Goal: Task Accomplishment & Management: Complete application form

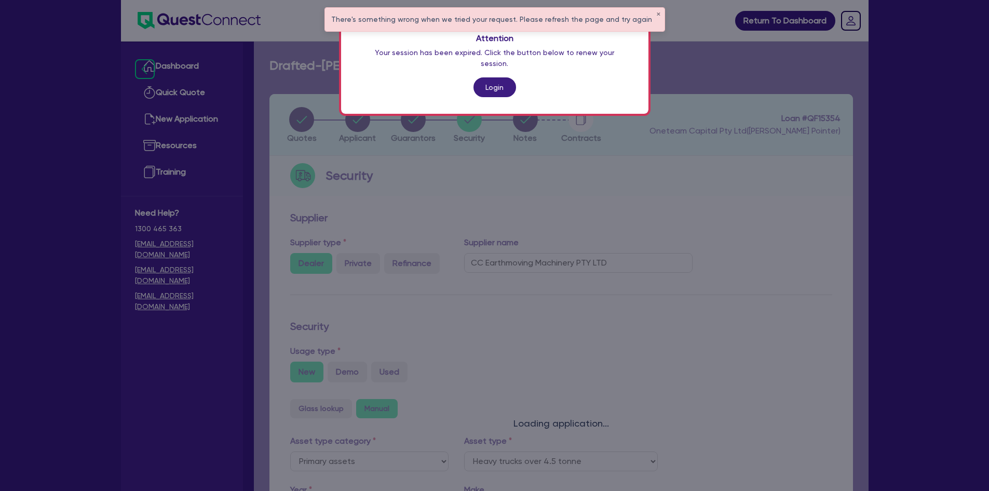
select select "PRIMARY_ASSETS"
select select "HEAVY_TRUCKS"
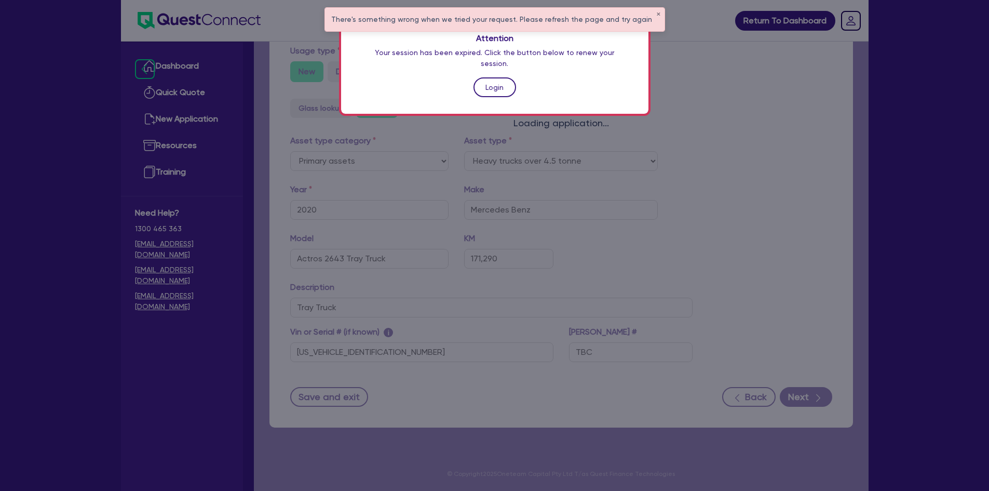
click at [480, 77] on link "Login" at bounding box center [495, 87] width 43 height 20
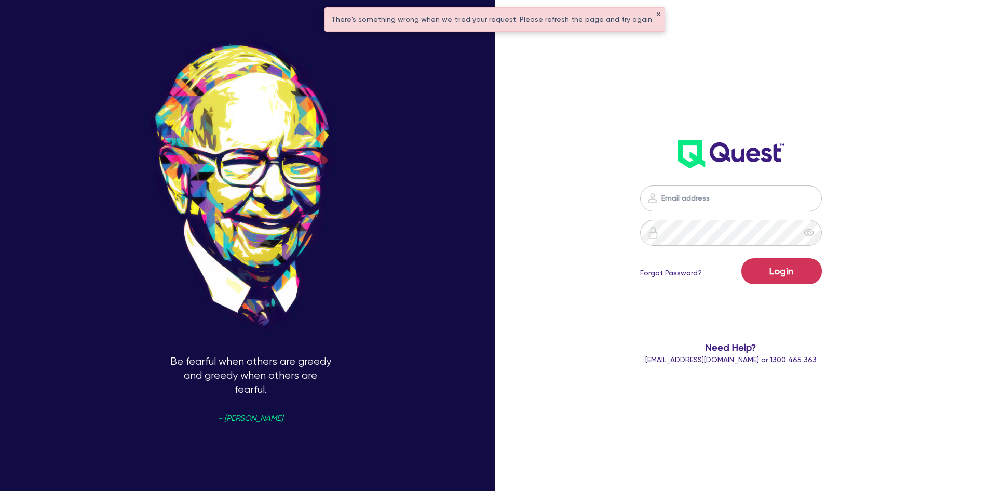
click at [657, 16] on button "✕" at bounding box center [659, 14] width 4 height 5
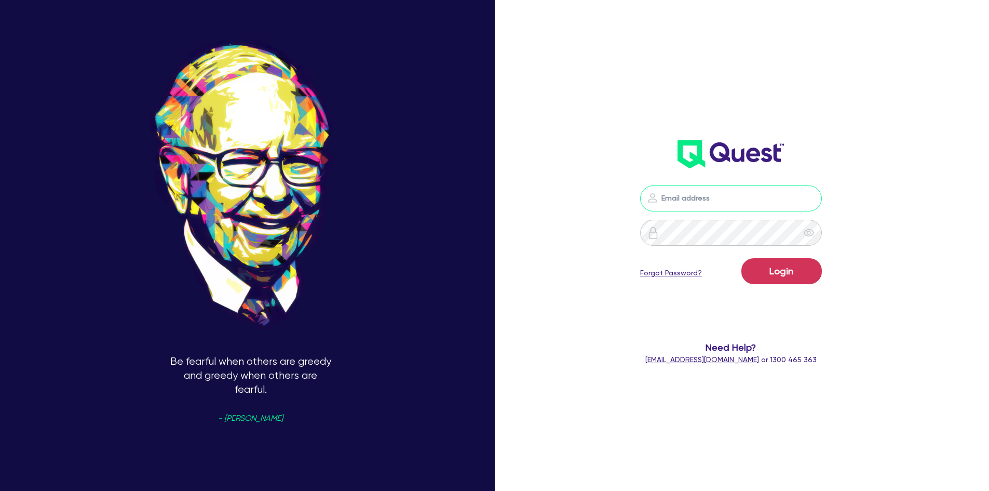
click at [713, 194] on input "email" at bounding box center [731, 198] width 182 height 26
type input "jake.pointer@quest.finance"
click at [742, 258] on button "Login" at bounding box center [782, 271] width 81 height 26
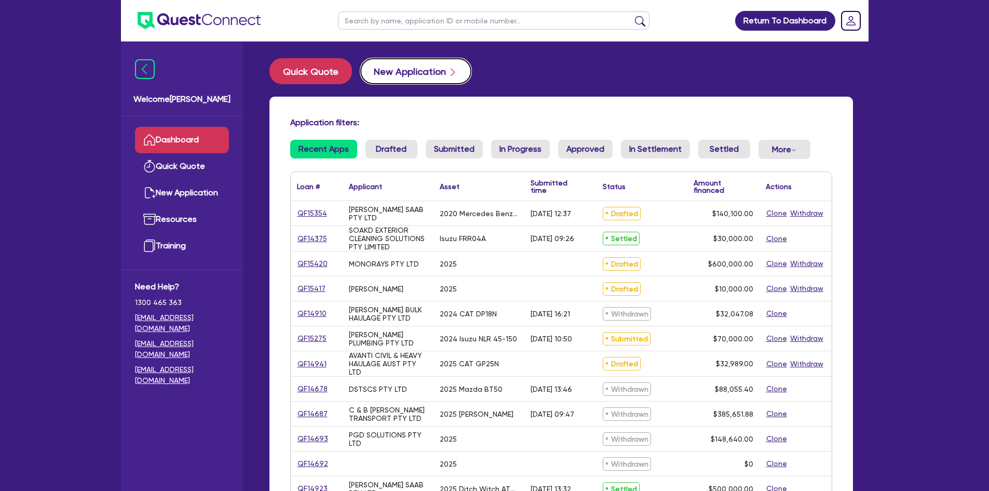
click at [391, 70] on button "New Application" at bounding box center [415, 71] width 111 height 26
select select "Other"
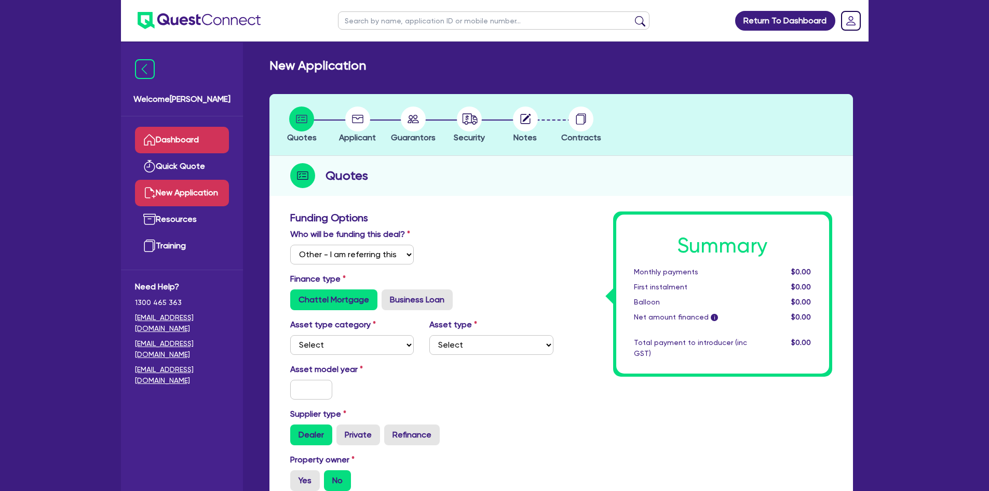
click at [172, 142] on link "Dashboard" at bounding box center [182, 140] width 94 height 26
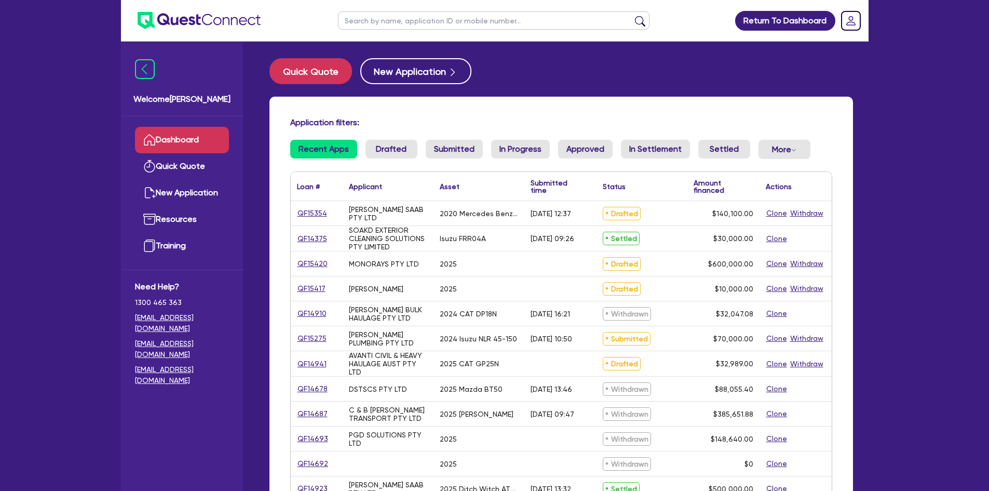
click at [426, 22] on input "text" at bounding box center [494, 20] width 312 height 18
type input "S&K"
click at [632, 16] on button "submit" at bounding box center [640, 23] width 17 height 15
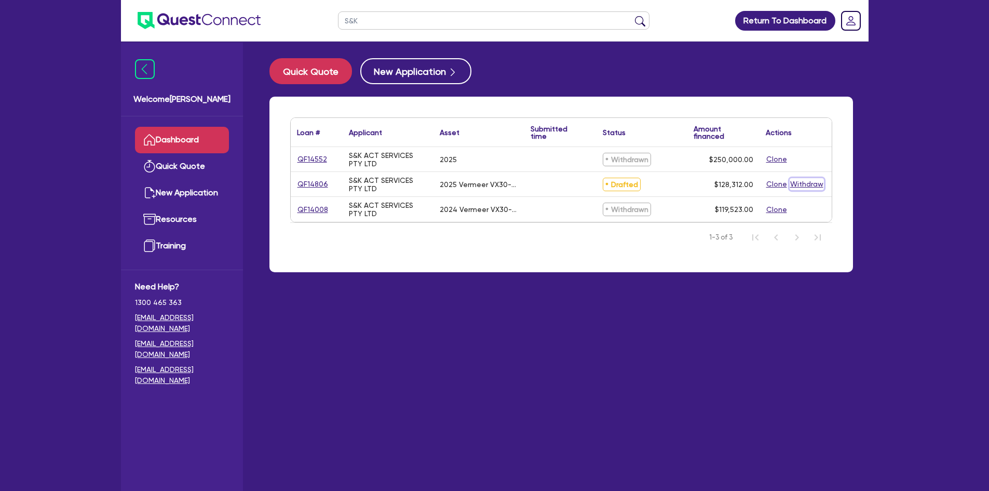
click at [799, 184] on button "Withdraw" at bounding box center [807, 184] width 34 height 12
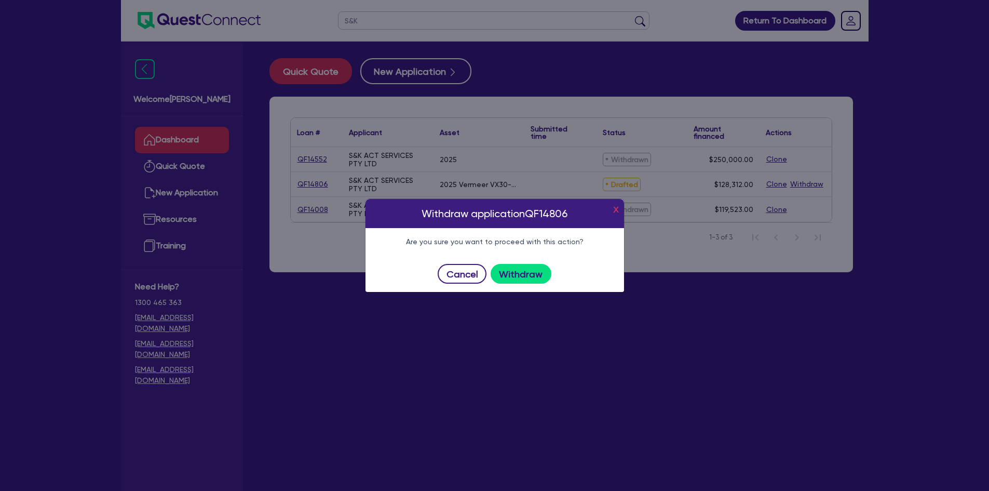
click at [613, 211] on button "x" at bounding box center [616, 208] width 11 height 17
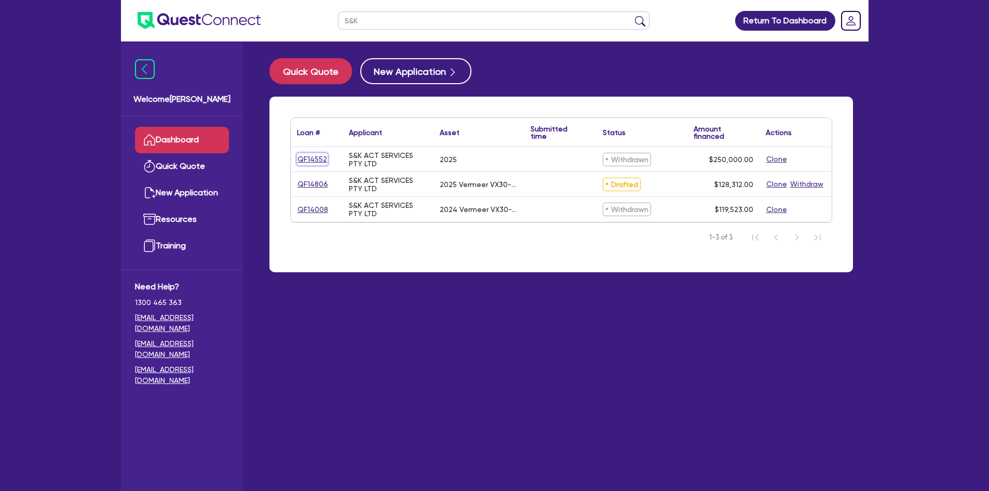
click at [320, 159] on link "QF14552" at bounding box center [312, 159] width 31 height 12
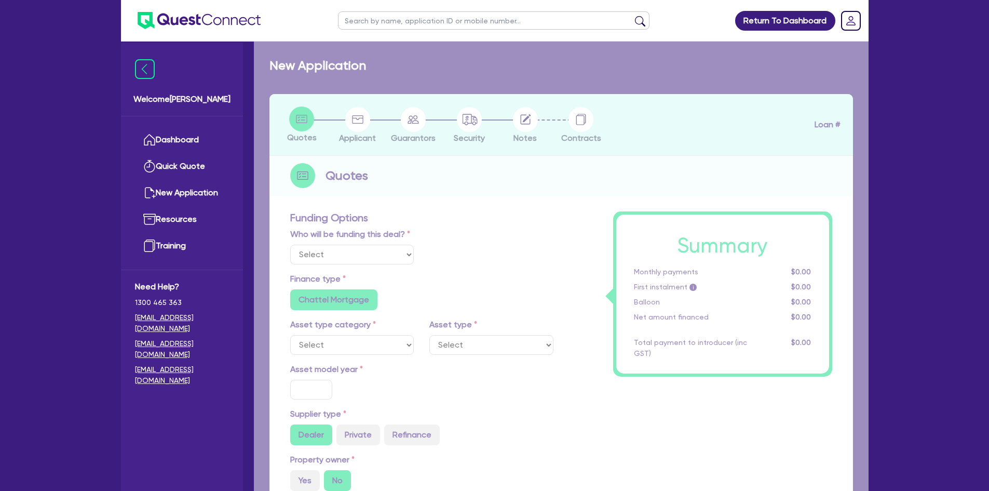
select select "PRIMARY_ASSETS"
type input "2025"
radio input "true"
type input "250,000"
type input "8"
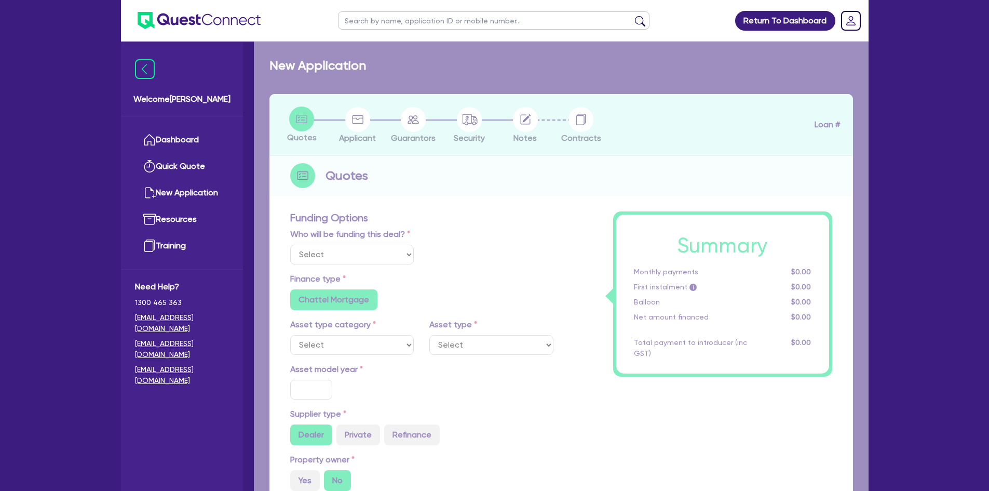
type input "20,000"
type input "10"
type input "900"
radio input "false"
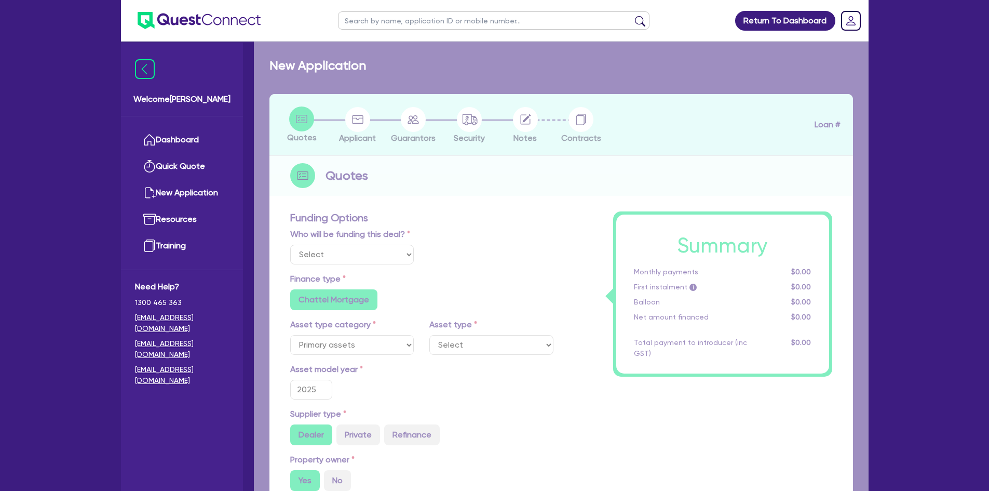
select select "YELLOW_GOODS_AND_EXCAVATORS"
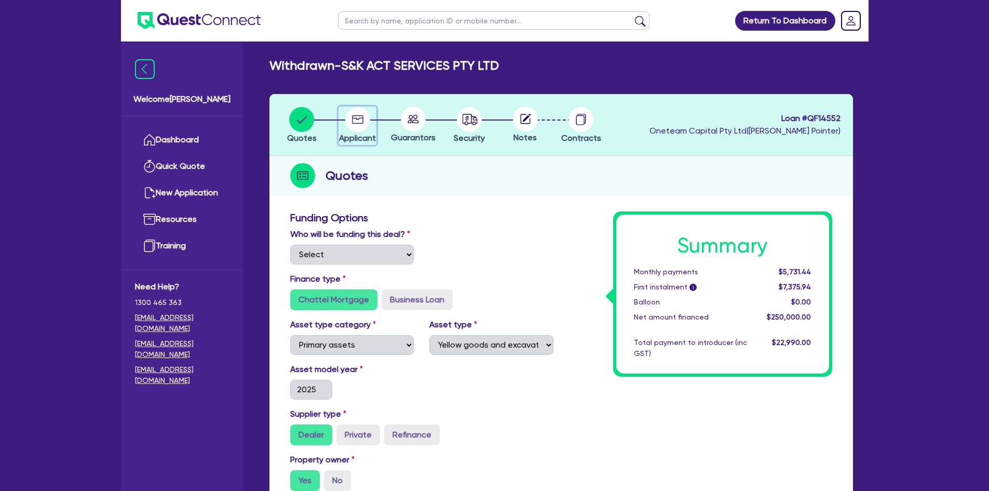
click at [366, 127] on circle "button" at bounding box center [357, 119] width 25 height 25
select select "COMPANY"
select select "BUILDING_CONSTRUCTION"
select select "TRADES_SERVICES_BUSINESSES_GOVERNMENT"
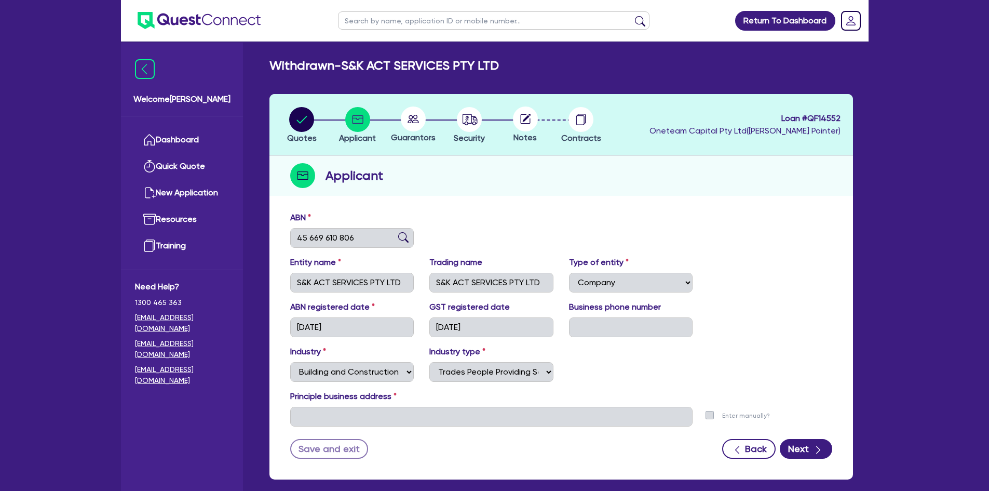
click at [411, 117] on circle at bounding box center [413, 118] width 25 height 25
click at [815, 448] on icon "button" at bounding box center [818, 450] width 10 height 10
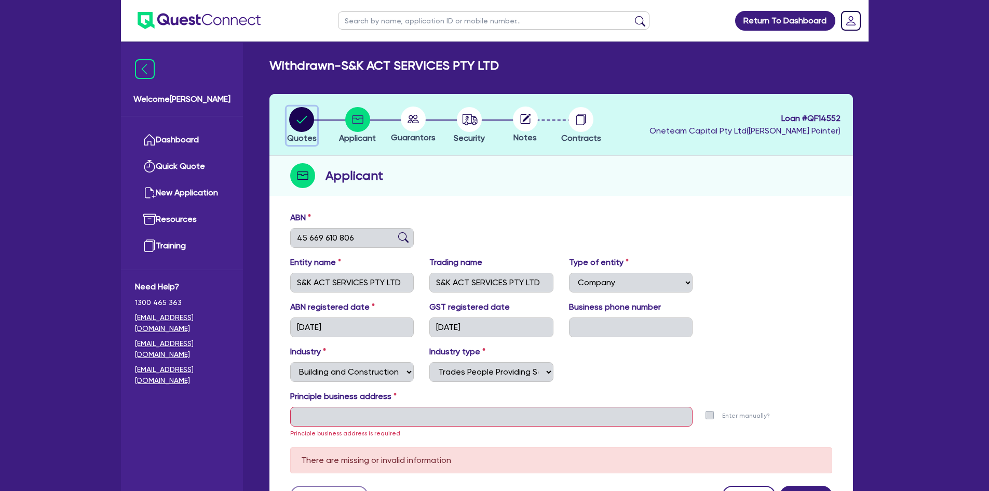
click at [300, 123] on icon "button" at bounding box center [302, 119] width 10 height 7
select select "PRIMARY_ASSETS"
select select "YELLOW_GOODS_AND_EXCAVATORS"
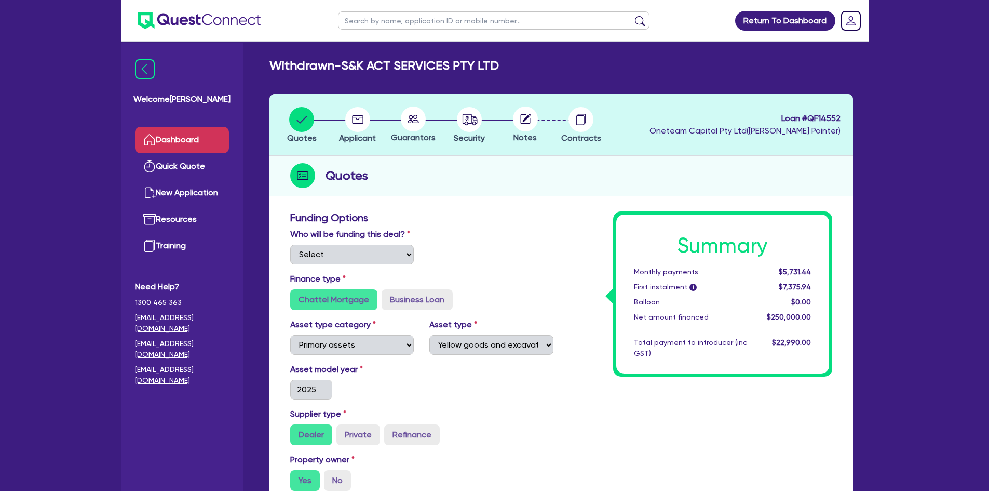
click at [159, 142] on link "Dashboard" at bounding box center [182, 140] width 94 height 26
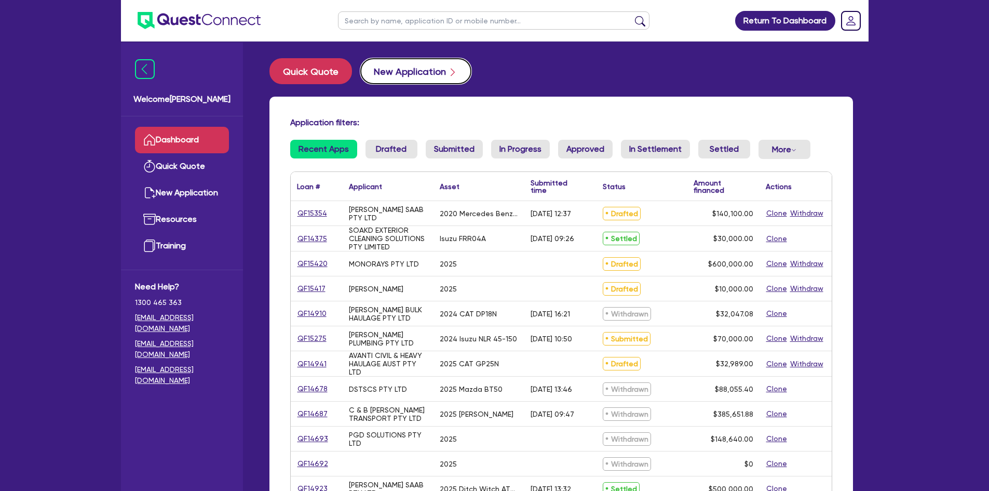
click at [420, 81] on button "New Application" at bounding box center [415, 71] width 111 height 26
select select "Other"
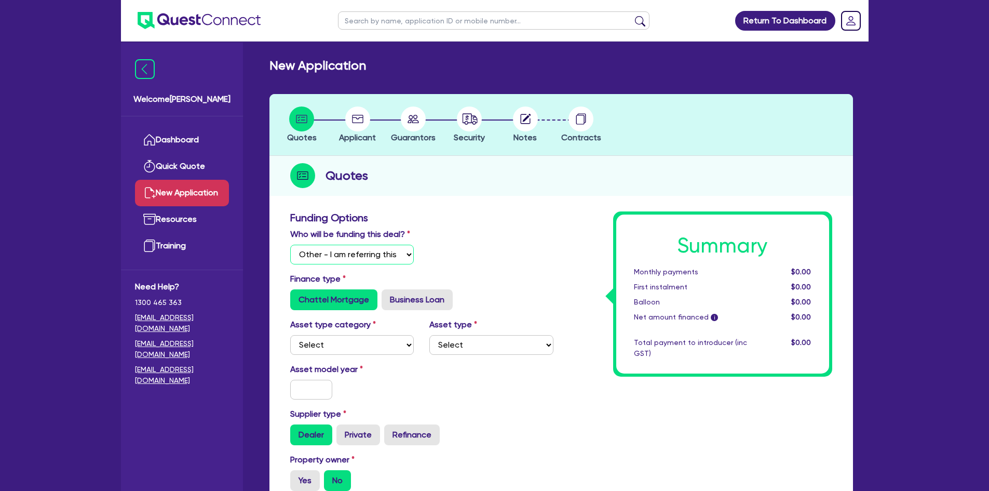
click at [318, 249] on select "Select I will fund 100% I will co-fund with Quest I want Quest to fund 100% Oth…" at bounding box center [352, 255] width 124 height 20
click at [290, 245] on select "Select I will fund 100% I will co-fund with Quest I want Quest to fund 100% Oth…" at bounding box center [352, 255] width 124 height 20
drag, startPoint x: 320, startPoint y: 346, endPoint x: 319, endPoint y: 353, distance: 6.9
click at [320, 346] on select "Select Cars and light trucks Primary assets Secondary assets Tertiary assets" at bounding box center [352, 345] width 124 height 20
select select "PRIMARY_ASSETS"
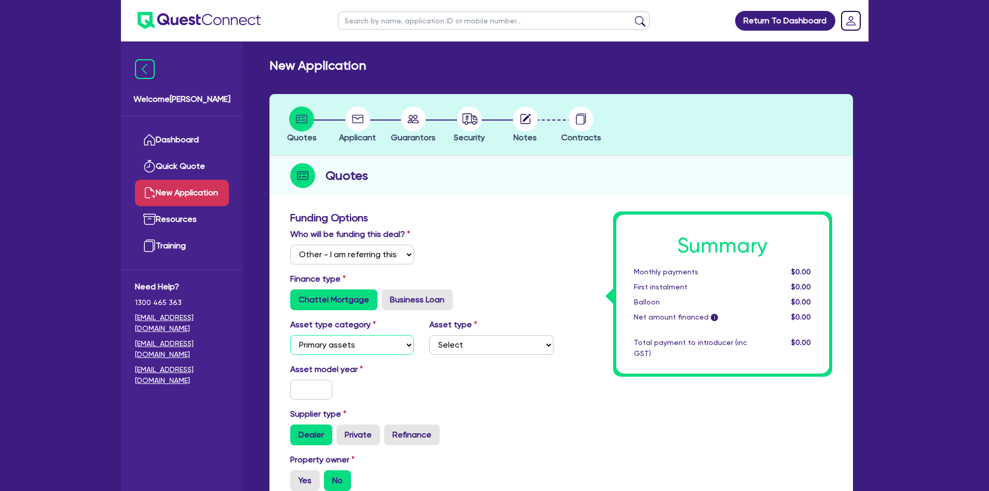
click at [290, 335] on select "Select Cars and light trucks Primary assets Secondary assets Tertiary assets" at bounding box center [352, 345] width 124 height 20
click at [463, 343] on select "Select Heavy trucks over 4.5 tonne Trailers Bus and coaches Yellow goods and ex…" at bounding box center [492, 345] width 124 height 20
select select "YELLOW_GOODS_AND_EXCAVATORS"
click at [430, 335] on select "Select Heavy trucks over 4.5 tonne Trailers Bus and coaches Yellow goods and ex…" at bounding box center [492, 345] width 124 height 20
click at [319, 393] on input "text" at bounding box center [311, 390] width 43 height 20
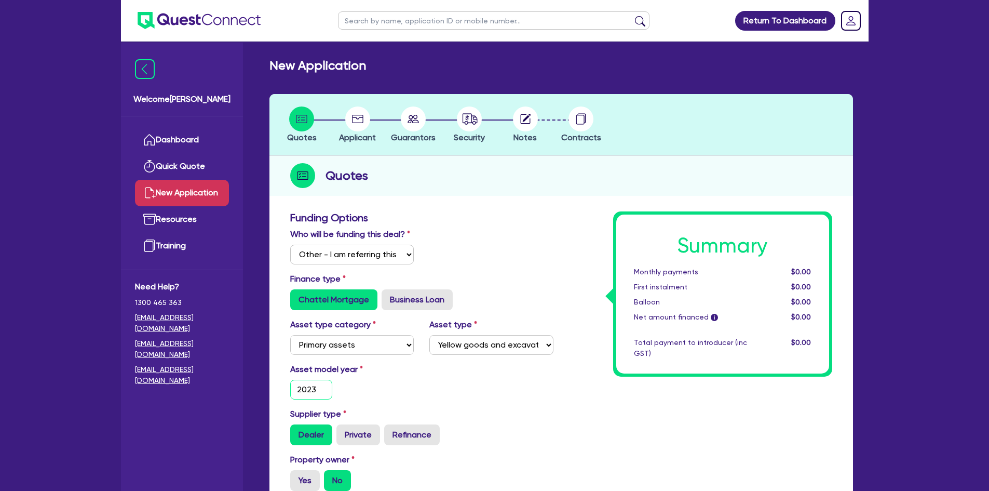
type input "2023"
drag, startPoint x: 353, startPoint y: 318, endPoint x: 437, endPoint y: 393, distance: 113.0
click at [443, 400] on div "Asset model year 2023" at bounding box center [422, 385] width 279 height 45
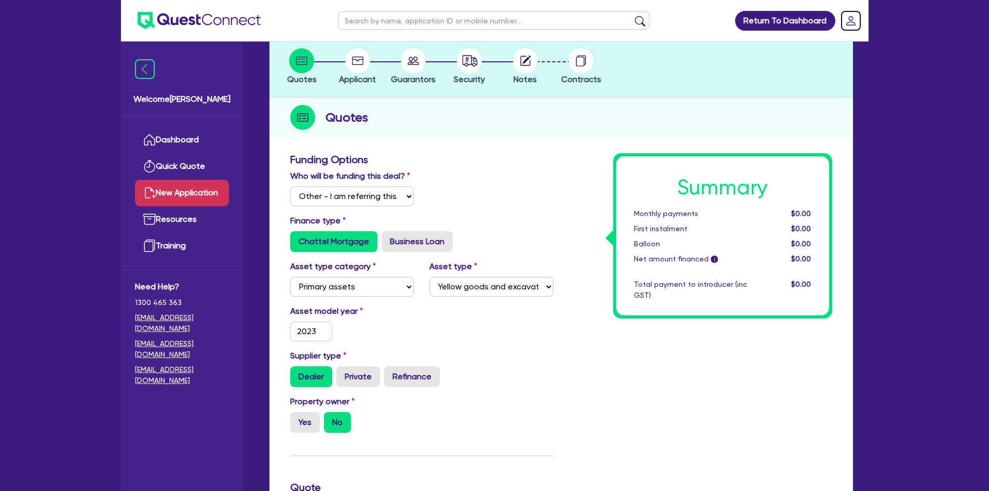
scroll to position [156, 0]
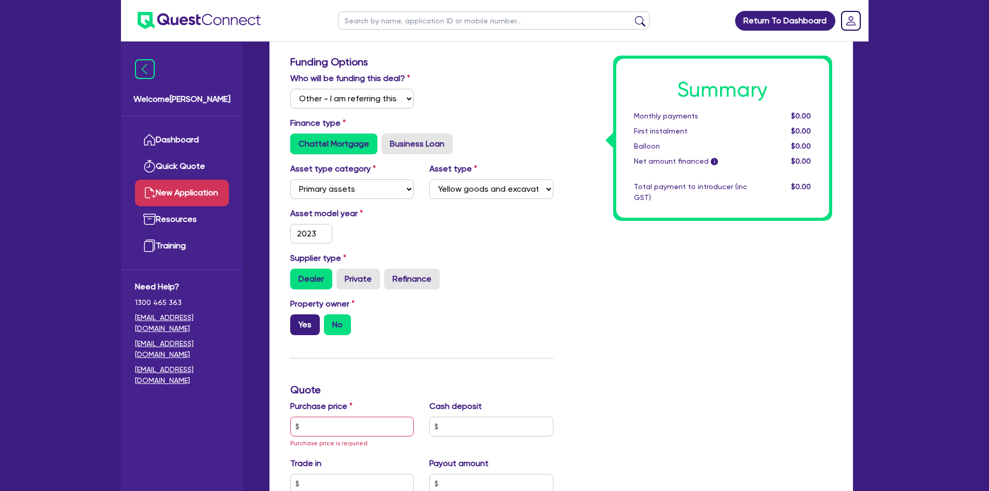
click at [306, 327] on label "Yes" at bounding box center [305, 324] width 30 height 21
click at [297, 321] on input "Yes" at bounding box center [293, 317] width 7 height 7
radio input "true"
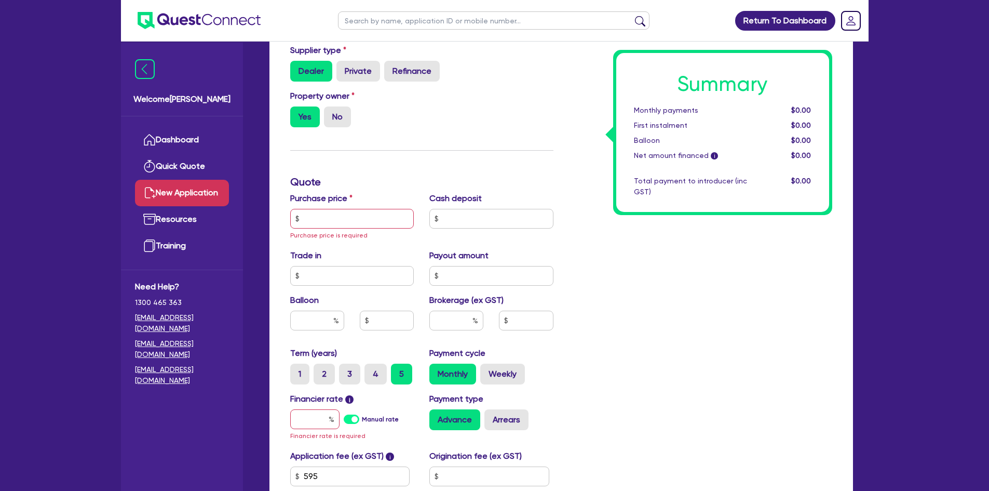
click at [318, 204] on label "Purchase price" at bounding box center [321, 198] width 62 height 12
click at [327, 230] on div "Purchase price Purchase price is required" at bounding box center [353, 216] width 140 height 49
click at [327, 221] on input "text" at bounding box center [352, 219] width 124 height 20
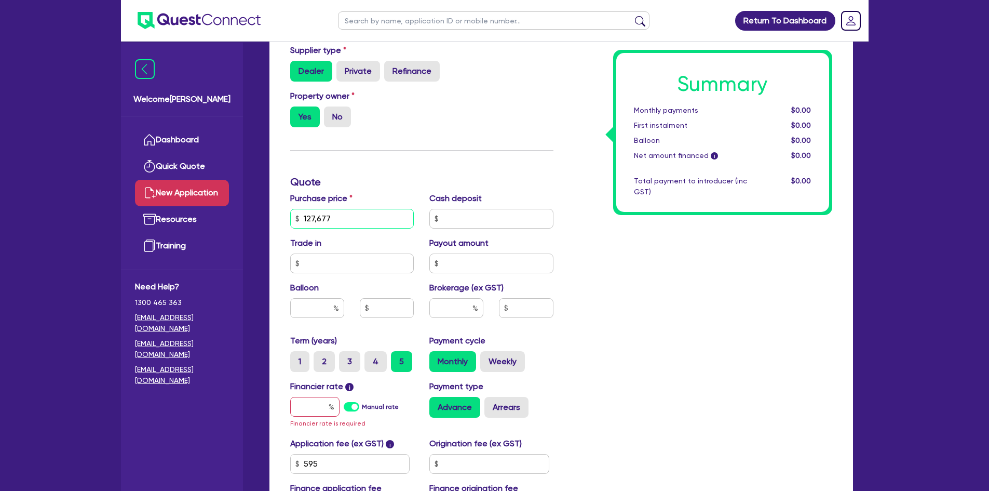
type input "127,677"
click at [458, 215] on input "text" at bounding box center [492, 219] width 124 height 20
type input "2,500"
click at [438, 306] on input "text" at bounding box center [457, 308] width 54 height 20
type input "4"
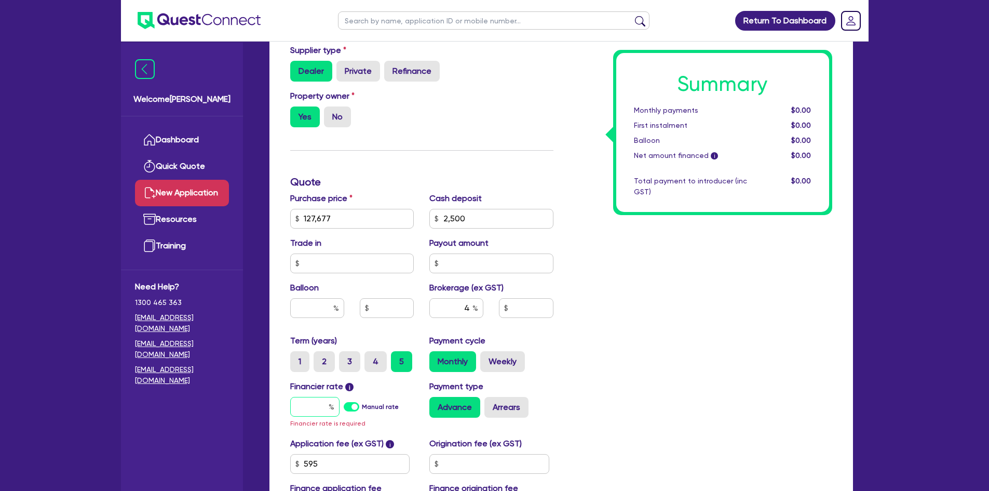
click at [317, 404] on input "text" at bounding box center [314, 407] width 49 height 20
type input "6"
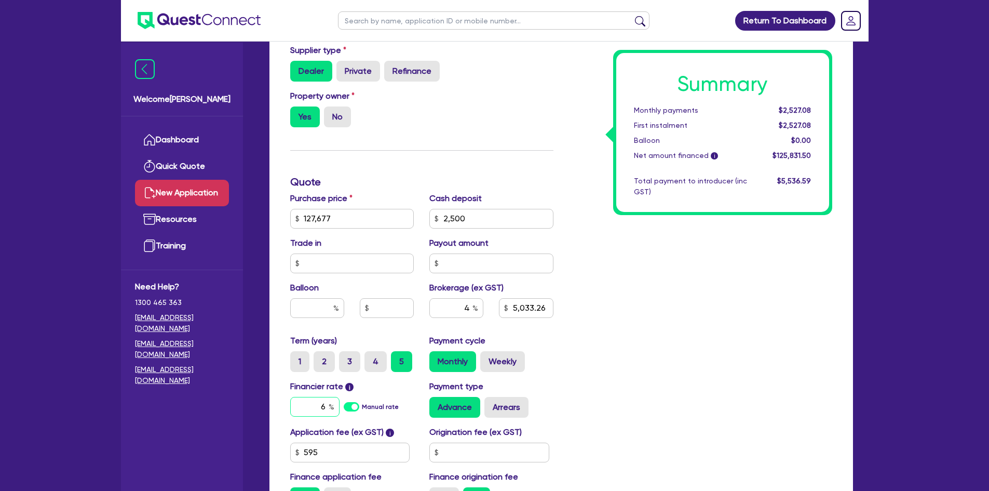
type input "5,033.26"
type input "6."
type input "5,033.26"
type input "6.6"
type input "5,033.26"
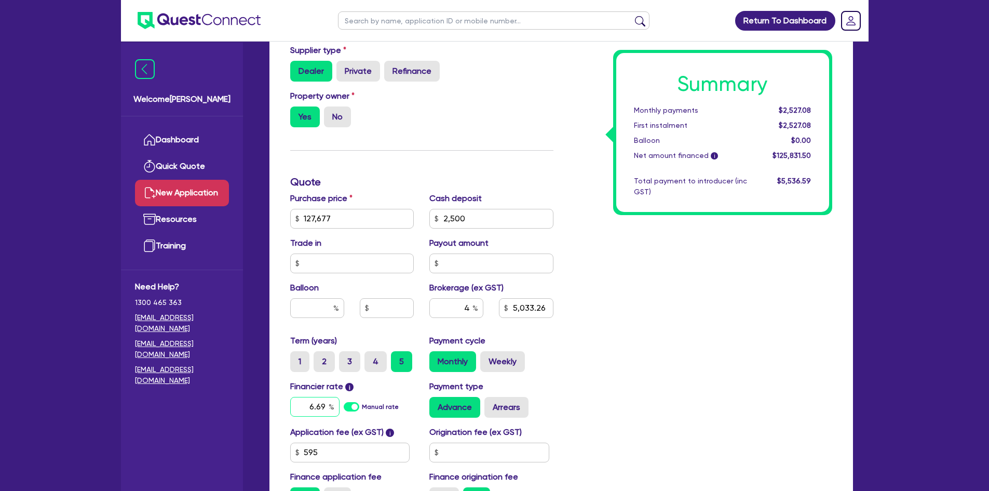
type input "6.69"
click at [611, 286] on div "Summary Monthly payments $2,527.08 First instalment $2,527.08 Balloon $0.00 Net…" at bounding box center [700, 182] width 279 height 668
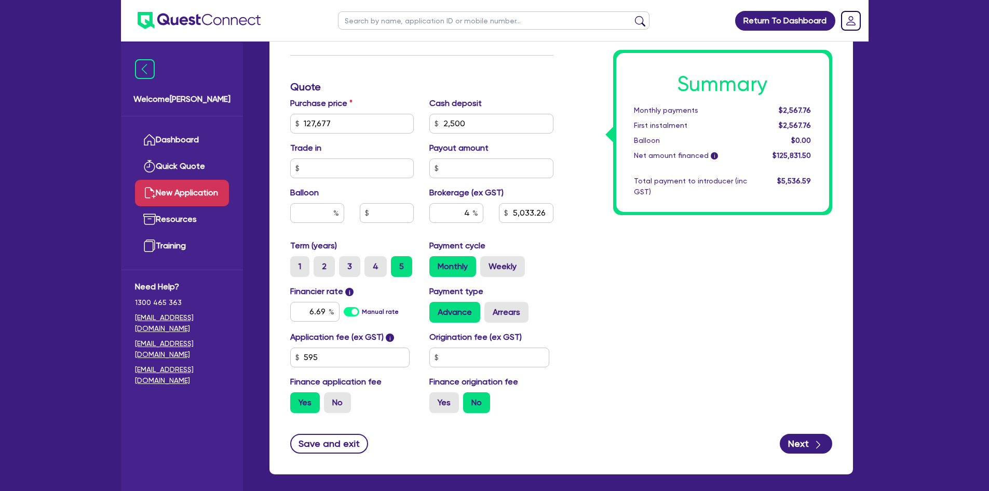
scroll to position [467, 0]
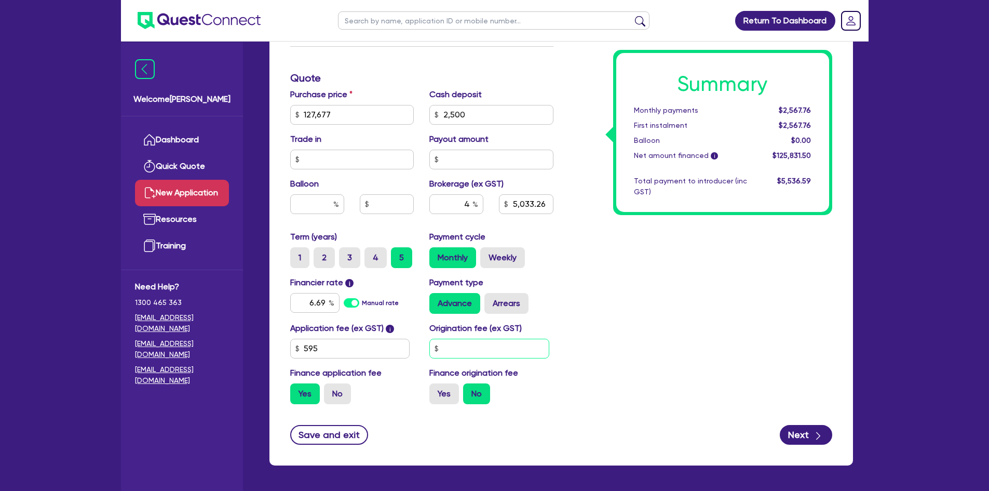
click at [489, 347] on input "text" at bounding box center [490, 349] width 120 height 20
type input "5,033.26"
type input "9"
type input "5,033.26"
type input "90"
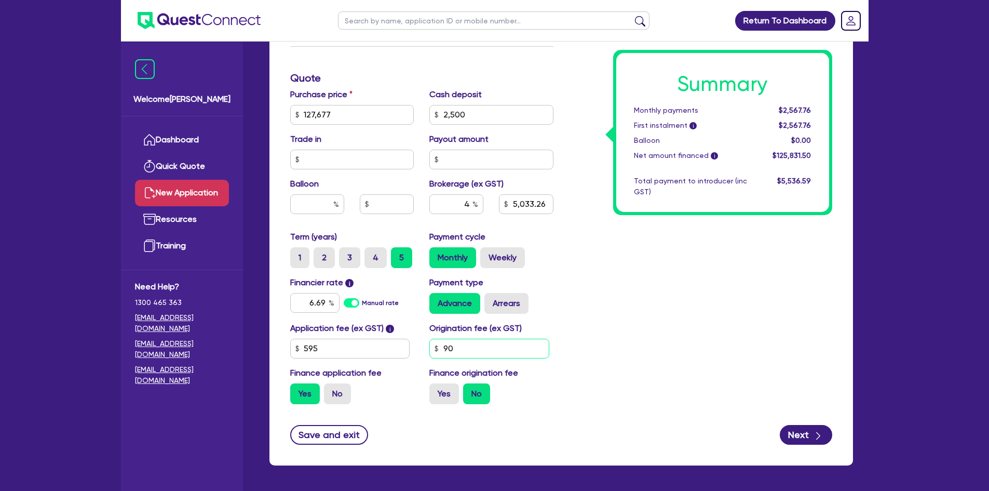
type input "5,033.26"
type input "900"
type input "5,033.26"
click at [340, 391] on label "No" at bounding box center [337, 393] width 27 height 21
click at [331, 390] on input "No" at bounding box center [327, 386] width 7 height 7
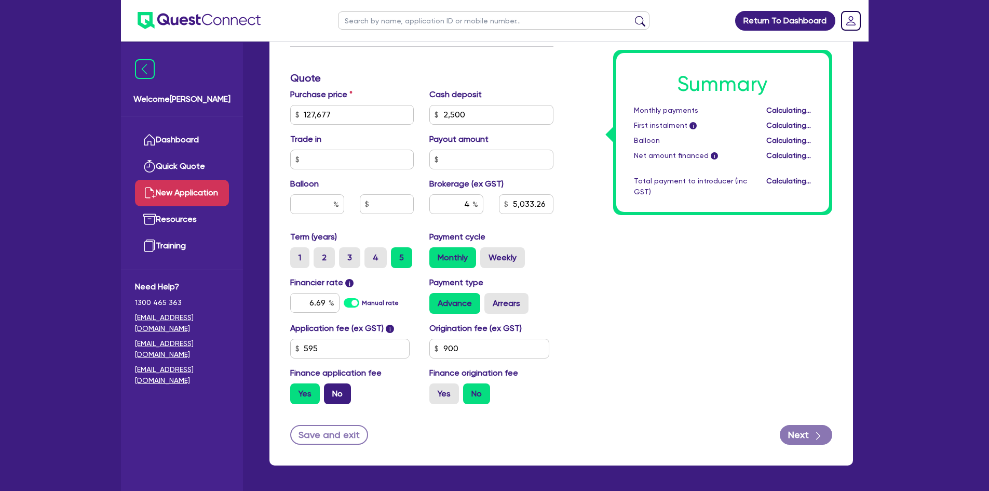
radio input "true"
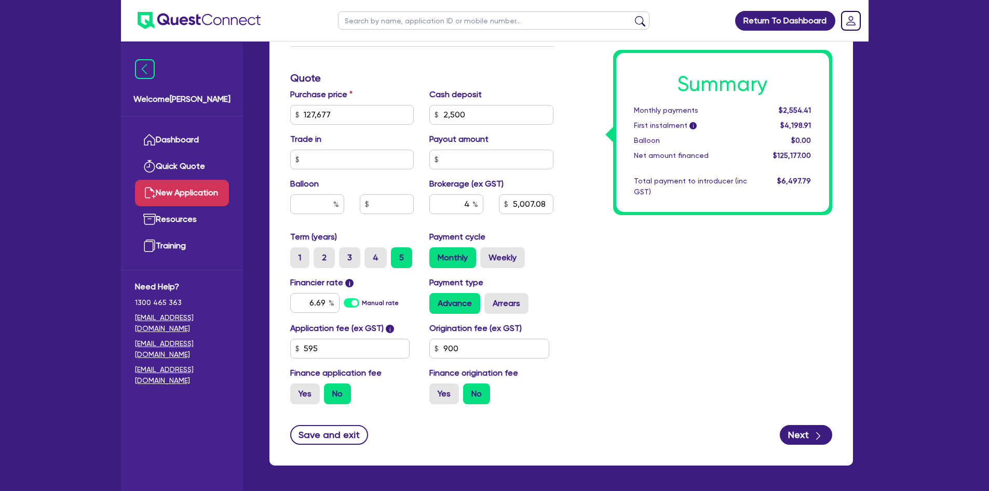
click at [759, 305] on div "Summary Monthly payments $2,554.41 First instalment i $4,198.91 Balloon $0.00 N…" at bounding box center [700, 78] width 279 height 668
click at [820, 439] on icon "button" at bounding box center [818, 436] width 10 height 10
type input "5,007.08"
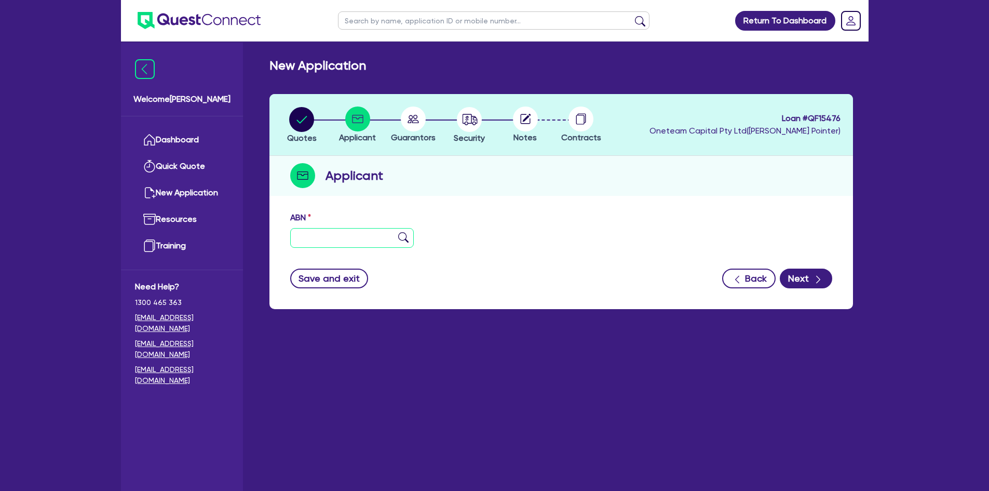
click at [335, 243] on input "text" at bounding box center [352, 238] width 124 height 20
paste input "45 669 610 806"
type input "45 669 610 806"
type input "S&K ACT SERVICES PTY LTD"
select select "COMPANY"
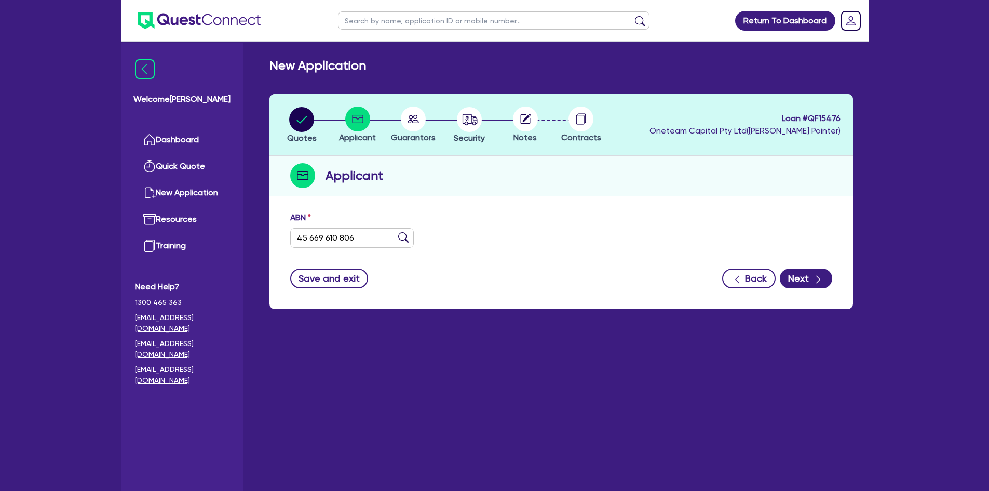
type input "11/07/2023"
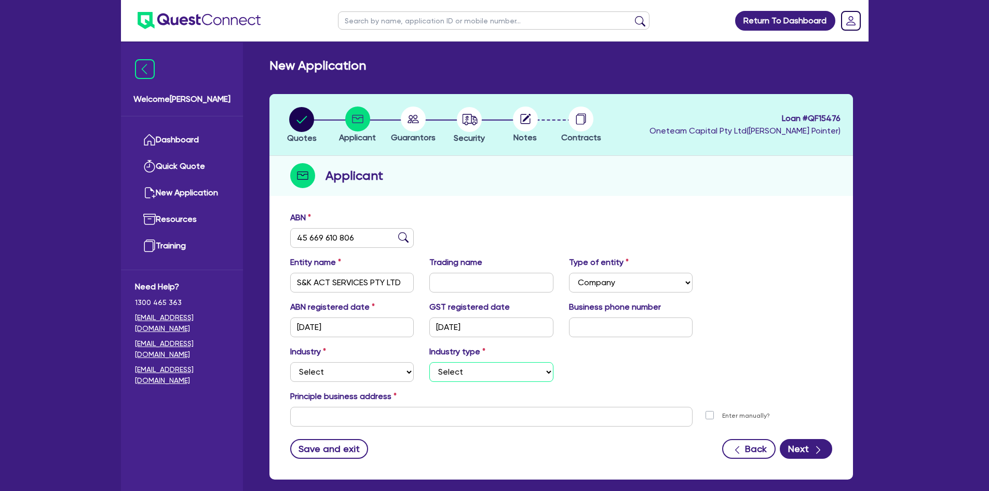
click at [464, 376] on select "Select" at bounding box center [492, 372] width 124 height 20
click at [378, 372] on select "Select Accomodation & Food Services Administrative & Support Services Agricultu…" at bounding box center [352, 372] width 124 height 20
select select "BUILDING_CONSTRUCTION"
click at [290, 362] on select "Select Accomodation & Food Services Administrative & Support Services Agricultu…" at bounding box center [352, 372] width 124 height 20
click at [483, 374] on select "Select Trades People Providing Services Direct to Consumers Trades People Provi…" at bounding box center [492, 372] width 124 height 20
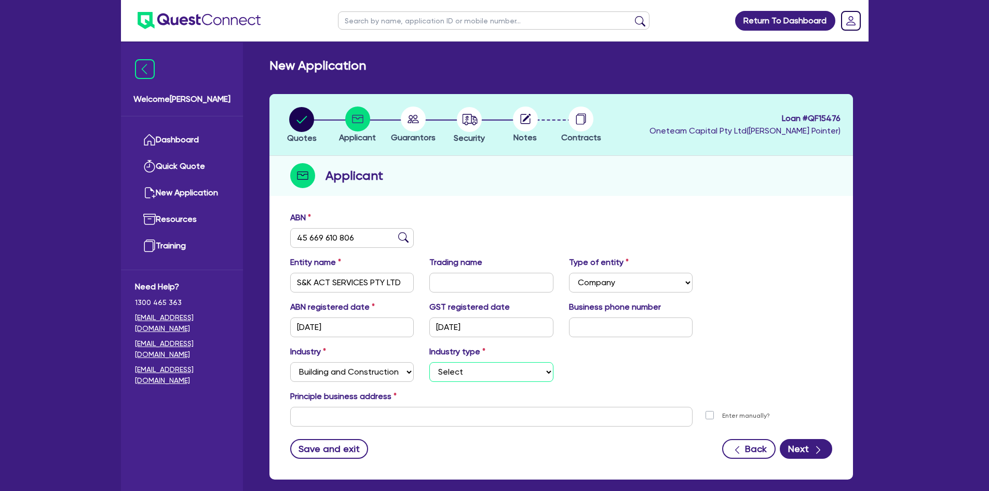
select select "TRADES_SERVICES_BUSINESSES_GOVERNMENT"
click at [430, 362] on select "Select Trades People Providing Services Direct to Consumers Trades People Provi…" at bounding box center [492, 372] width 124 height 20
click at [417, 421] on input "text" at bounding box center [491, 417] width 403 height 20
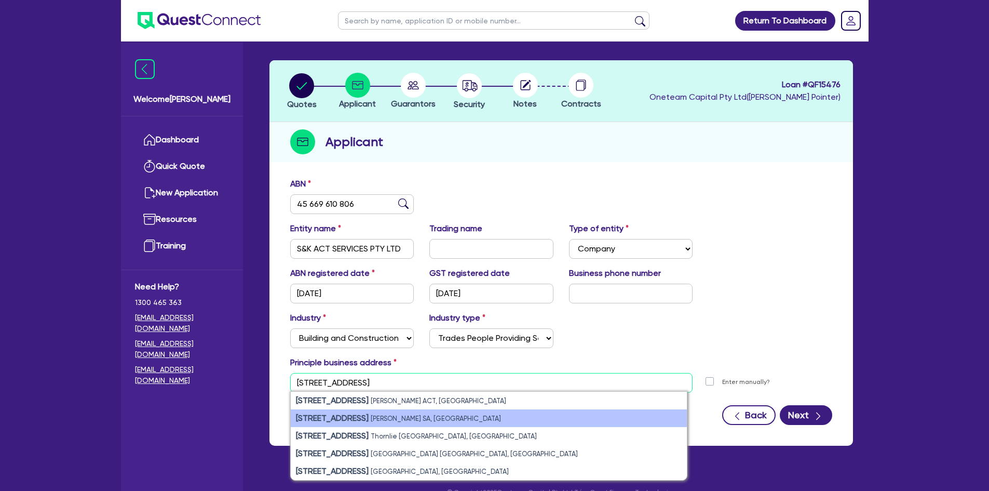
scroll to position [52, 0]
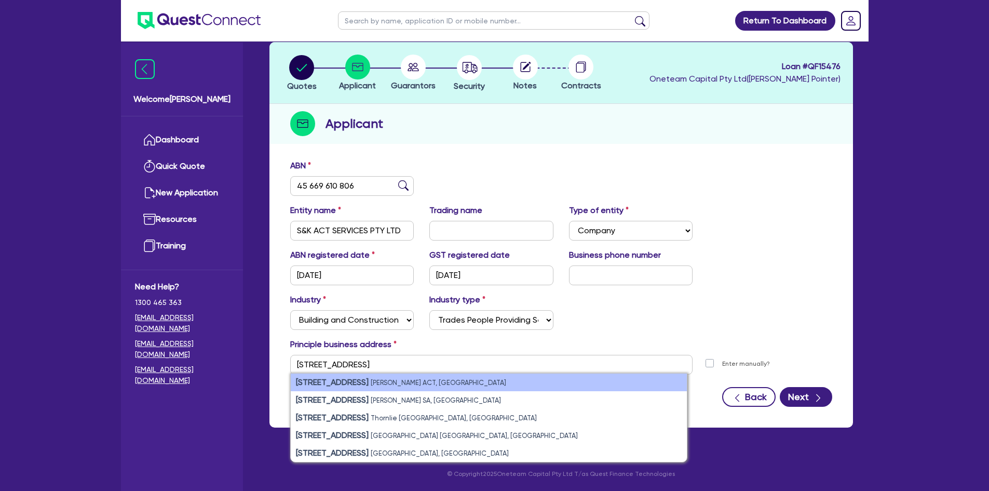
click at [435, 379] on li "49 Claridge Street Taylor ACT, Australia" at bounding box center [489, 382] width 396 height 18
type input "49 Claridge St Taylor ACT 2913"
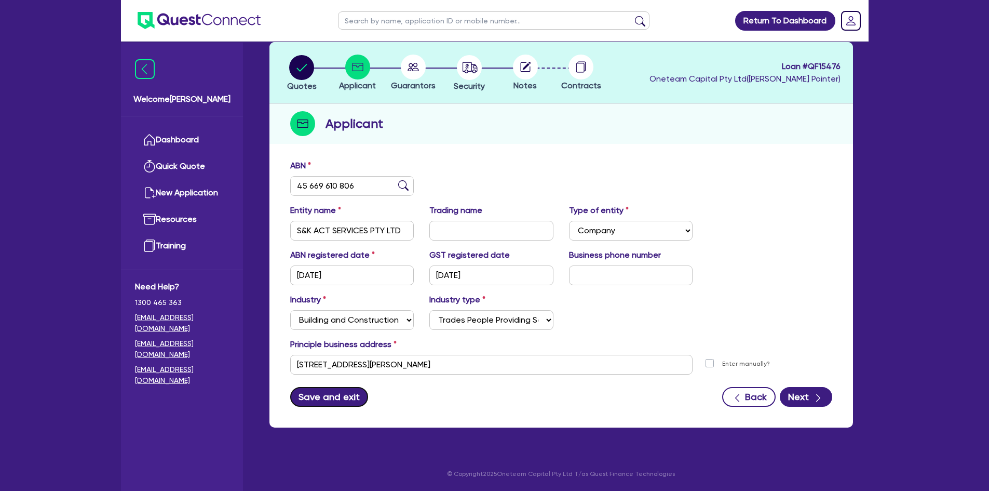
click at [344, 400] on button "Save and exit" at bounding box center [329, 397] width 78 height 20
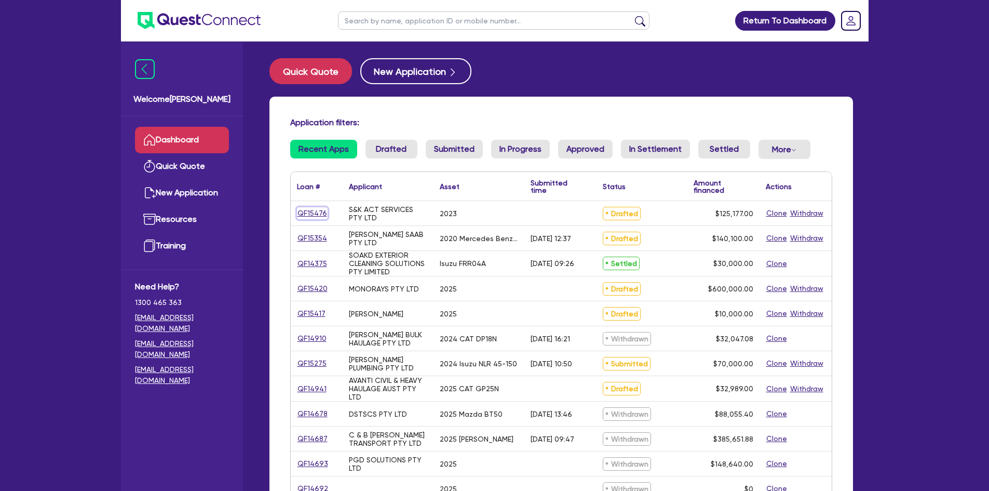
click at [317, 217] on link "QF15476" at bounding box center [312, 213] width 31 height 12
select select "Other"
select select "PRIMARY_ASSETS"
select select "YELLOW_GOODS_AND_EXCAVATORS"
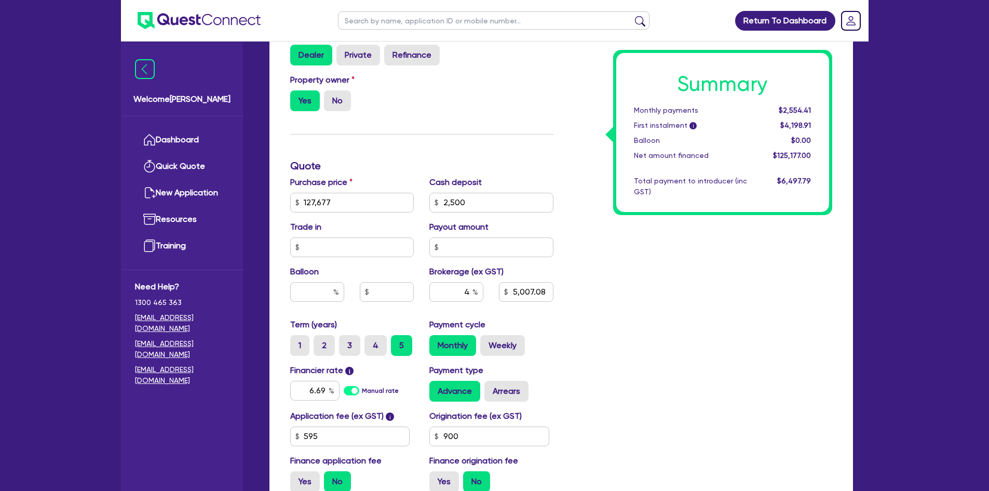
scroll to position [416, 0]
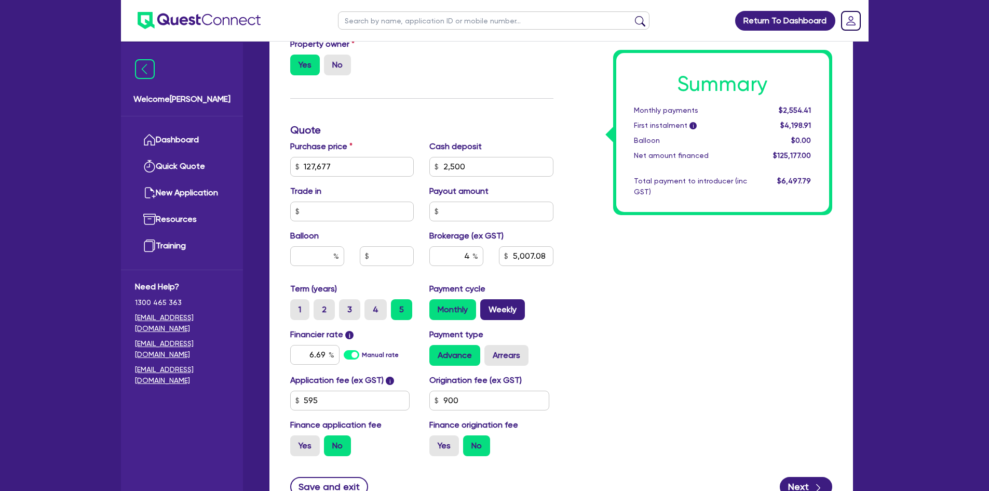
click at [514, 305] on label "Weekly" at bounding box center [502, 309] width 45 height 21
click at [487, 305] on input "Weekly" at bounding box center [483, 302] width 7 height 7
radio input "true"
type input "127,677"
type input "2,500"
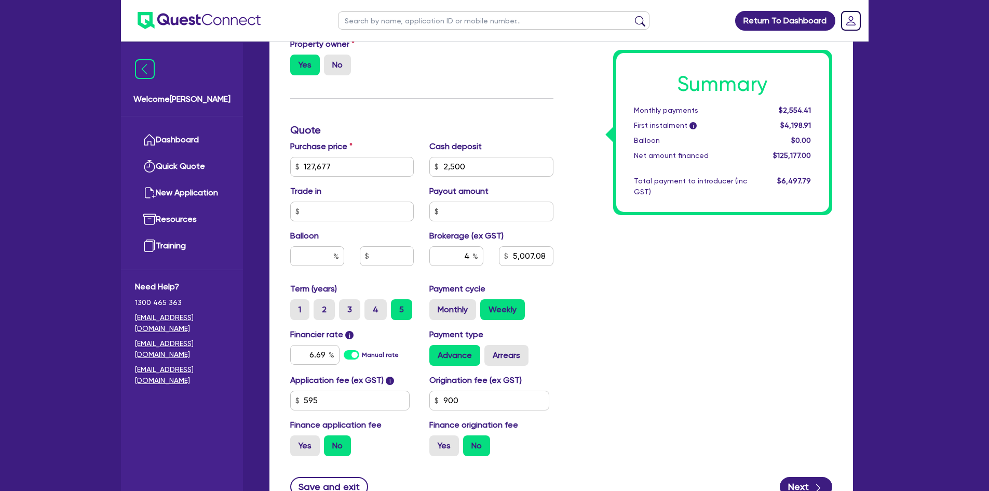
type input "5,007.08"
type input "127,677"
type input "2,500"
type input "5,007.08"
click at [452, 314] on label "Monthly" at bounding box center [453, 309] width 47 height 21
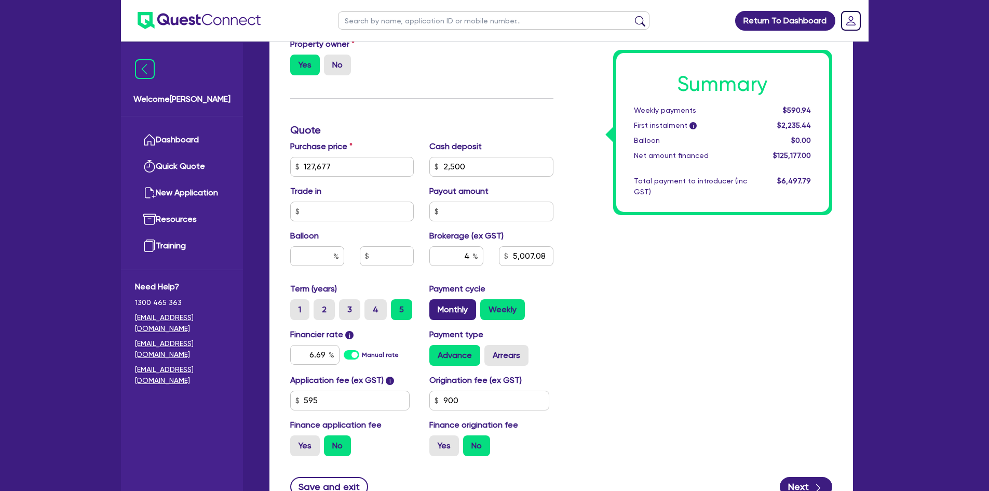
click at [436, 306] on input "Monthly" at bounding box center [433, 302] width 7 height 7
radio input "true"
type input "127,677"
type input "2,500"
type input "5,007.08"
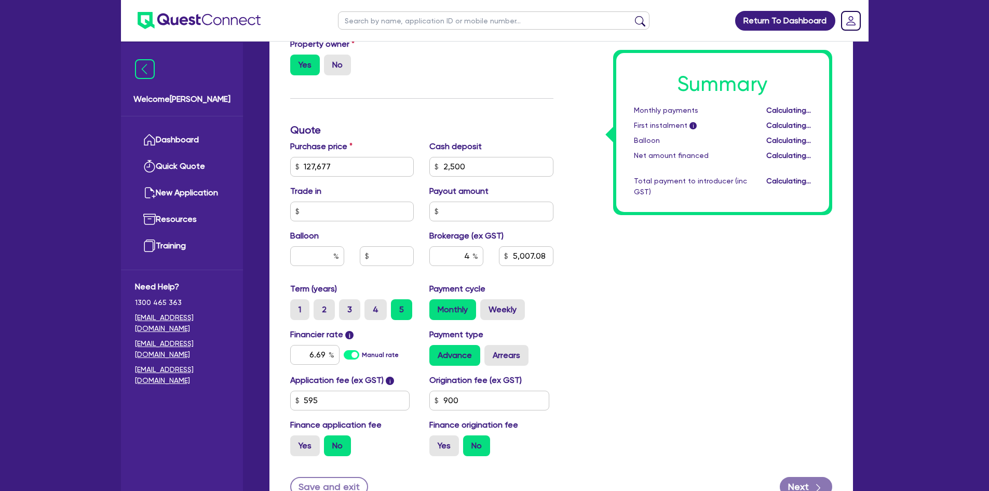
type input "127,677"
type input "2,500"
type input "5,007.08"
click at [314, 259] on input "text" at bounding box center [317, 256] width 54 height 20
type input "127,677"
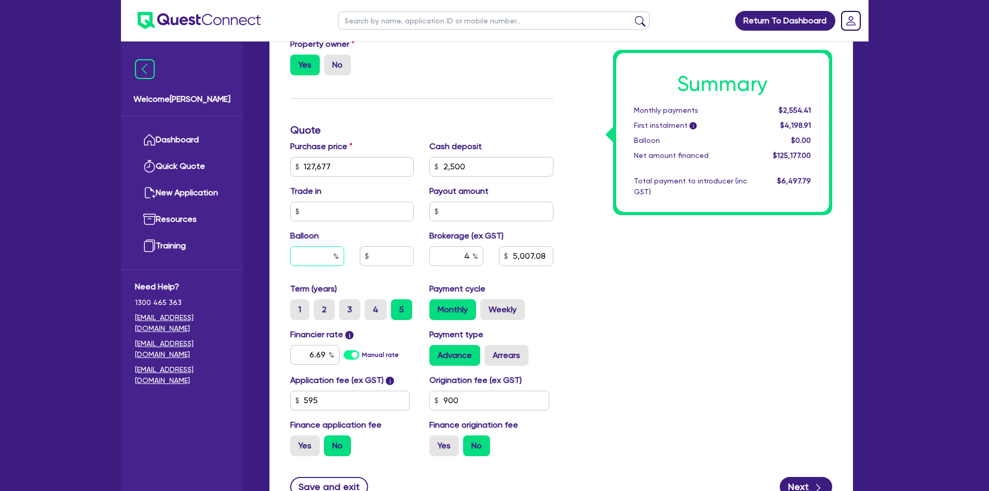
type input "2,500"
type input "3"
type input "5,007.08"
type input "127,677"
type input "2,500"
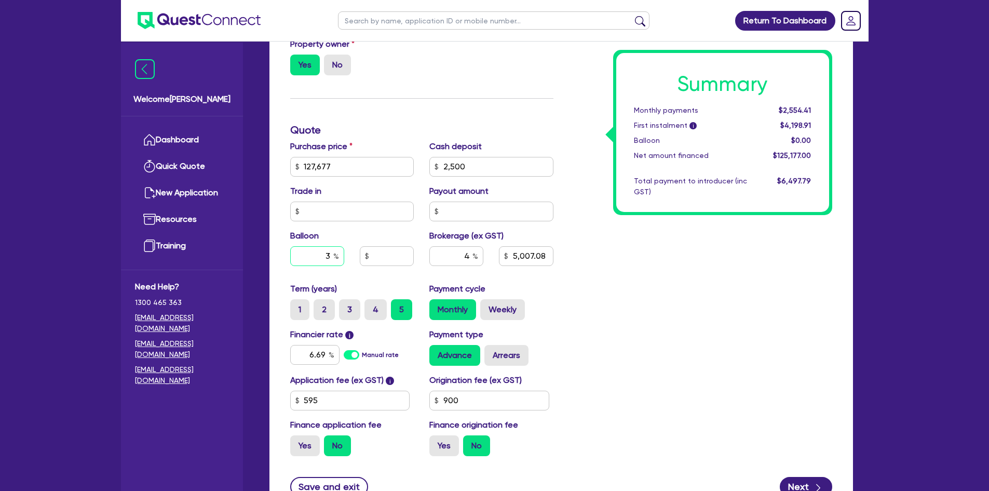
type input "30"
type input "5,007.08"
type input "30"
type input "127,677"
type input "2,500"
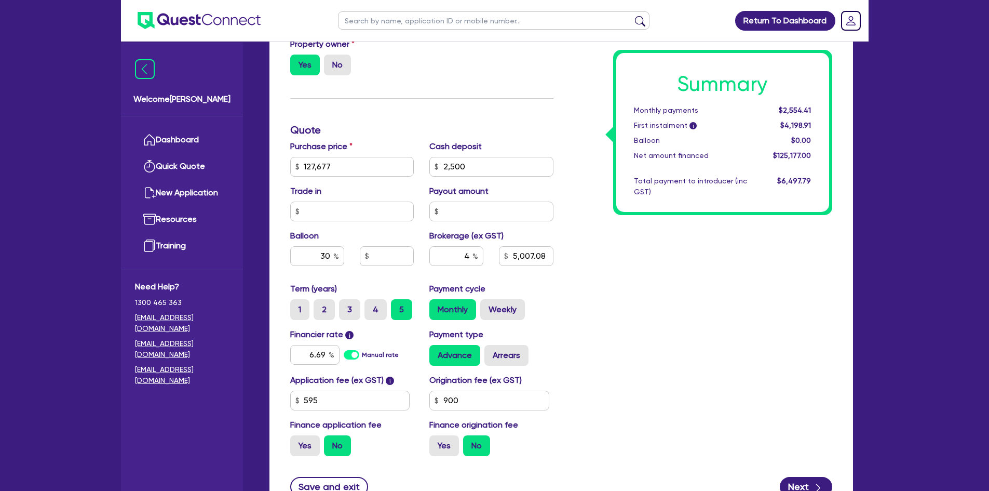
type input "5,007.08"
click at [806, 351] on div "Summary Monthly payments $2,554.41 First instalment i $4,198.91 Balloon $0.00 N…" at bounding box center [700, 130] width 279 height 668
type input "127,677"
type input "2,500"
type input "38,303.1"
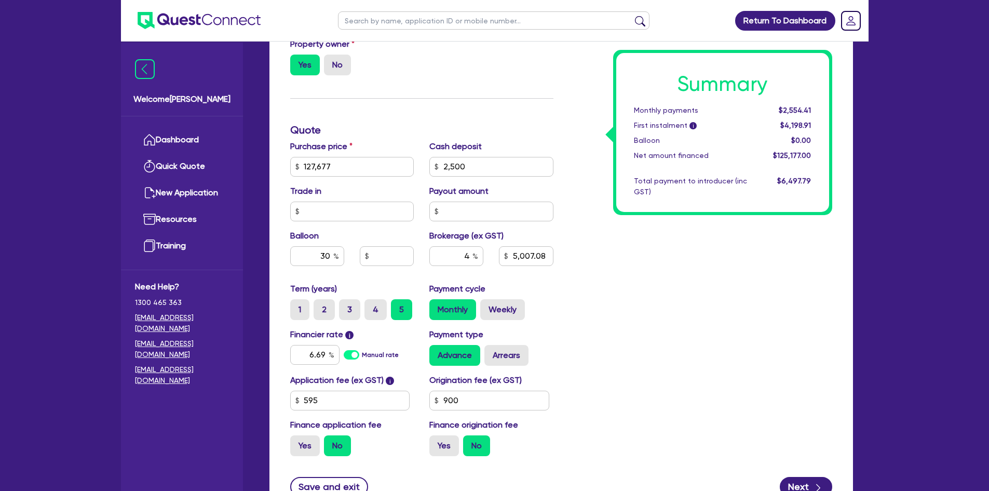
type input "5,007.08"
click at [509, 312] on label "Weekly" at bounding box center [502, 309] width 45 height 21
click at [487, 306] on input "Weekly" at bounding box center [483, 302] width 7 height 7
radio input "true"
type input "127,677"
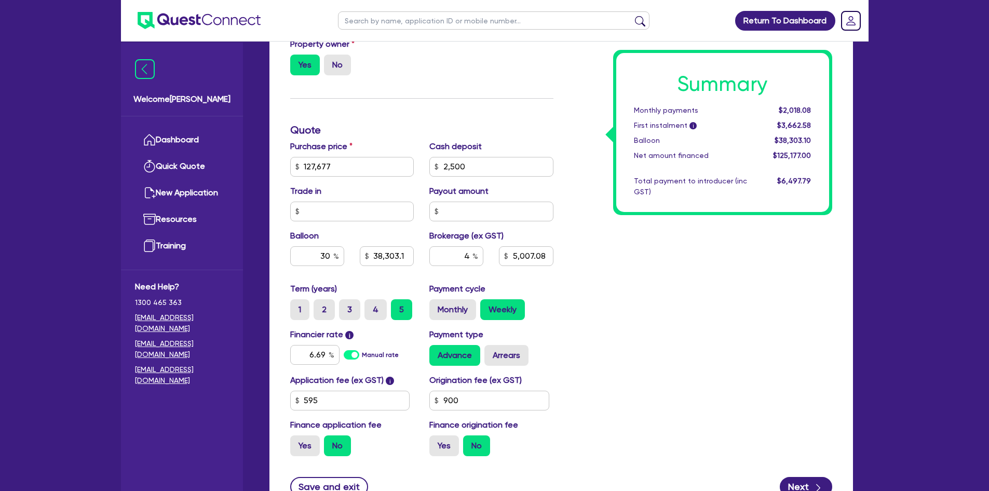
type input "2,500"
type input "38,303.1"
type input "5,007.08"
type input "127,677"
type input "2,500"
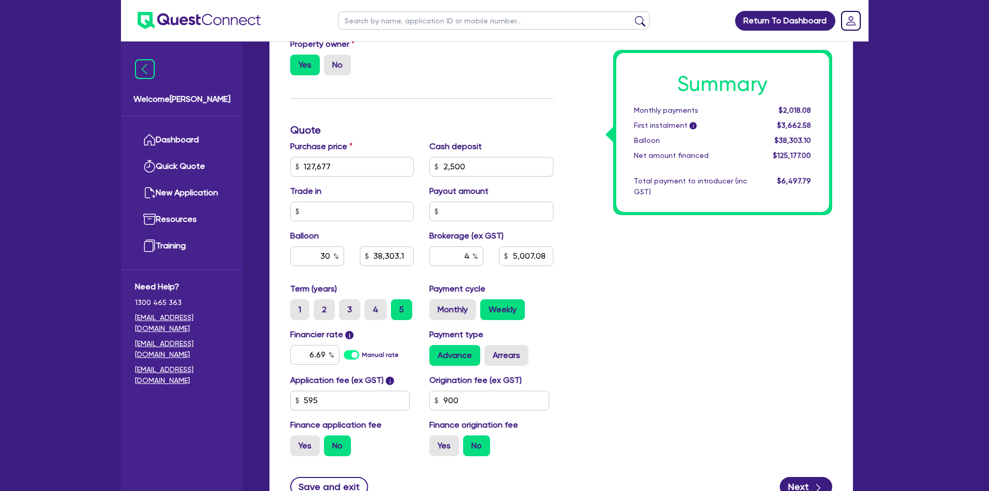
type input "38,303.1"
type input "5,007.08"
click at [460, 305] on label "Monthly" at bounding box center [453, 309] width 47 height 21
click at [436, 305] on input "Monthly" at bounding box center [433, 302] width 7 height 7
radio input "true"
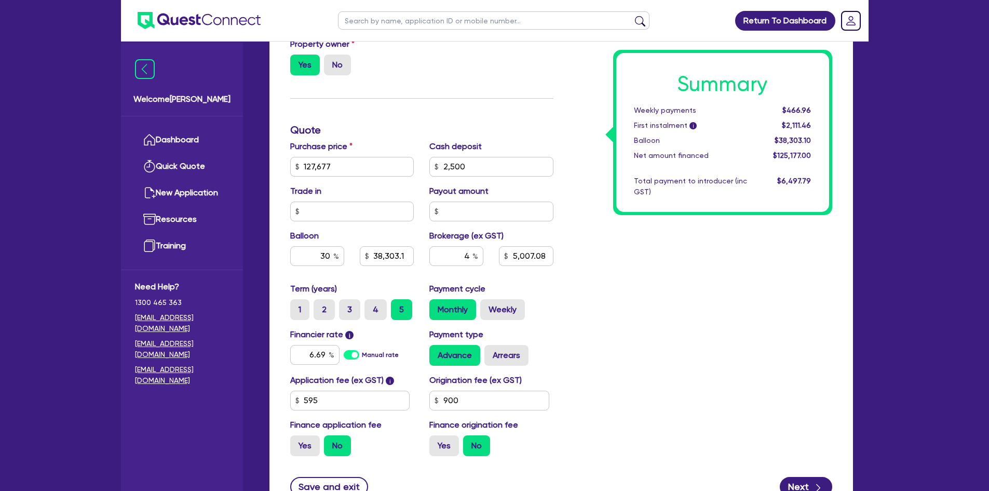
type input "127,677"
type input "2,500"
type input "38,303.1"
type input "5,007.08"
type input "127,677"
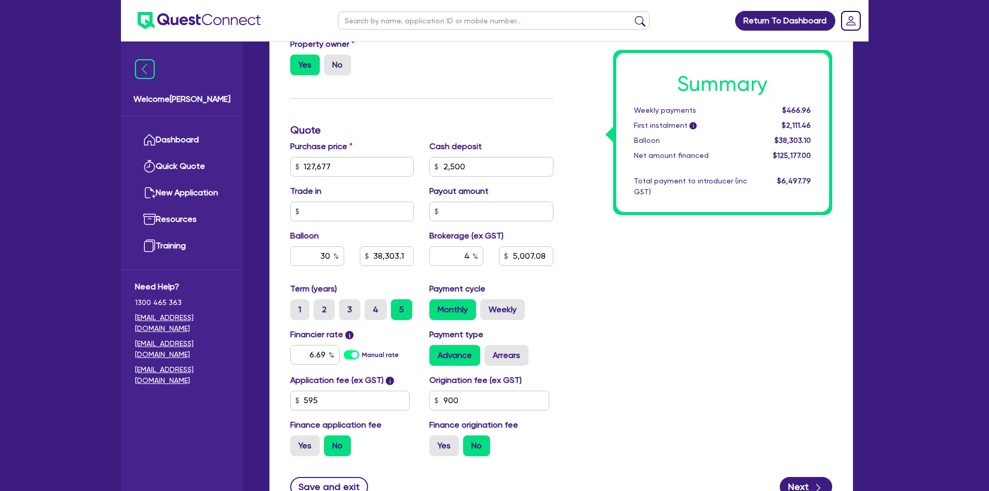
type input "2,500"
type input "38,303.1"
type input "5,007.08"
click at [333, 165] on input "127,677" at bounding box center [352, 167] width 124 height 20
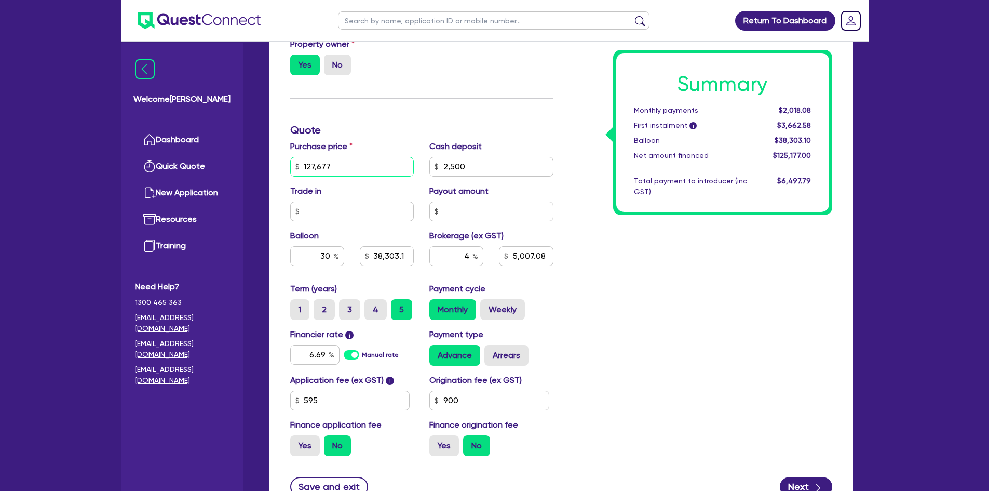
type input "2"
type input "2,500"
type input "38,303.1"
type input "5,007.08"
type input "25"
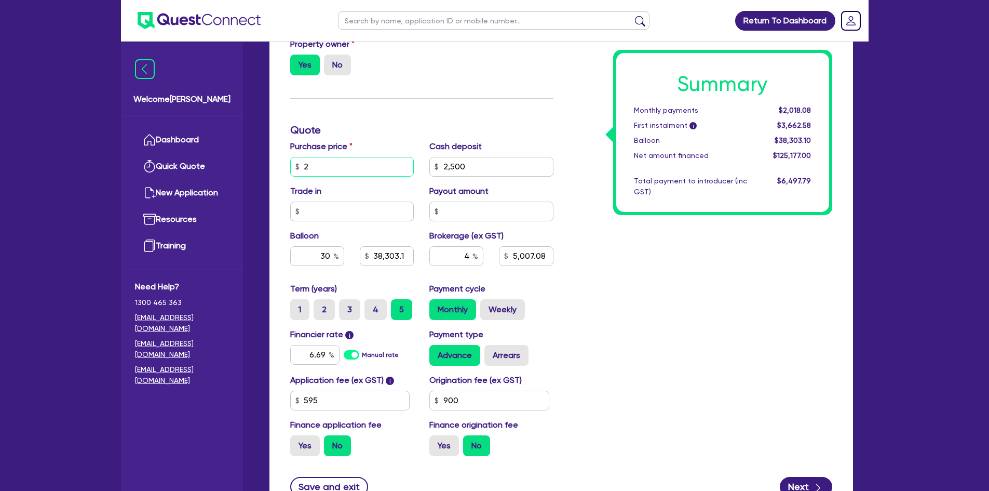
type input "2,500"
type input "38,303.1"
type input "5,007.08"
type input "256"
type input "2,500"
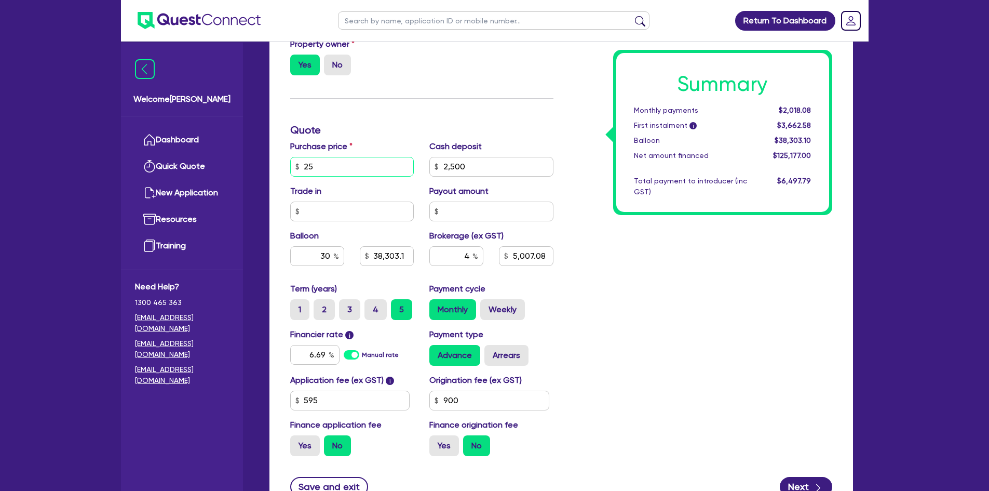
type input "38,303.1"
type input "5,007.08"
type input "2,561"
type input "2,500"
type input "38,303.1"
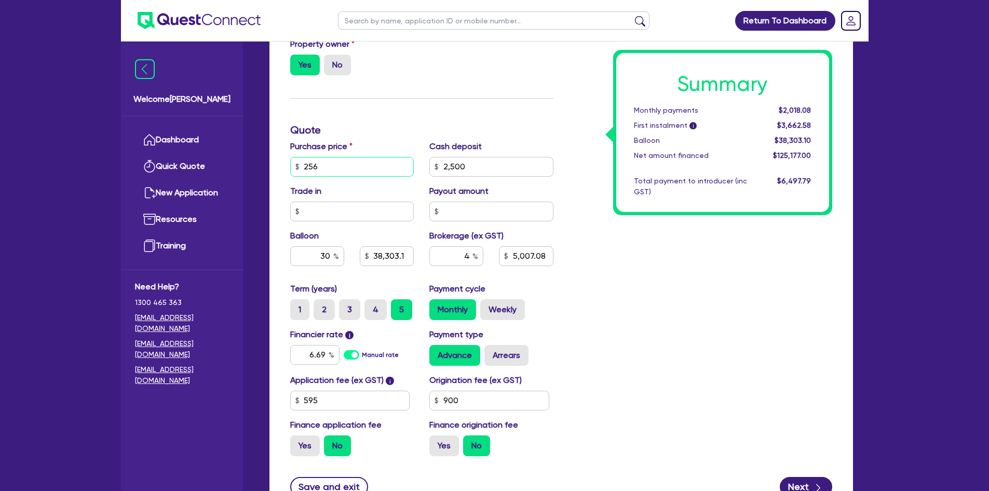
type input "5,007.08"
type input "25,610"
type input "2,500"
type input "38,303.1"
type input "5,007.08"
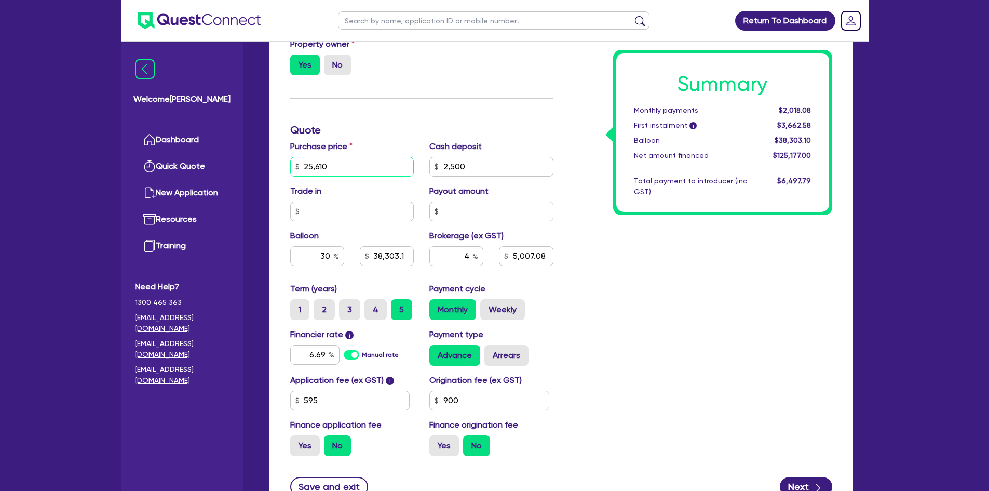
type input "256,108"
type input "2,500"
type input "38,303.1"
type input "5,007.08"
type input "256,108."
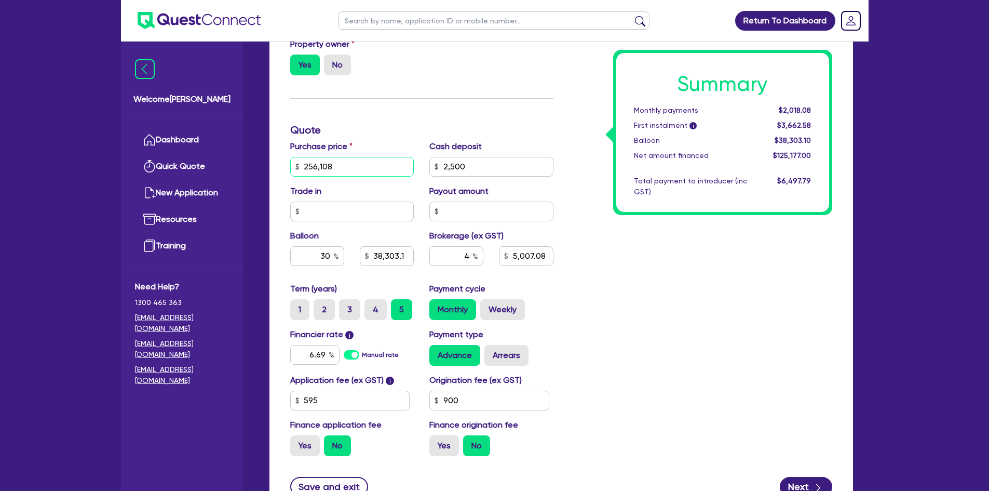
type input "2,500"
type input "38,303.1"
type input "5,007.08"
type input "256,108.6"
type input "2,500"
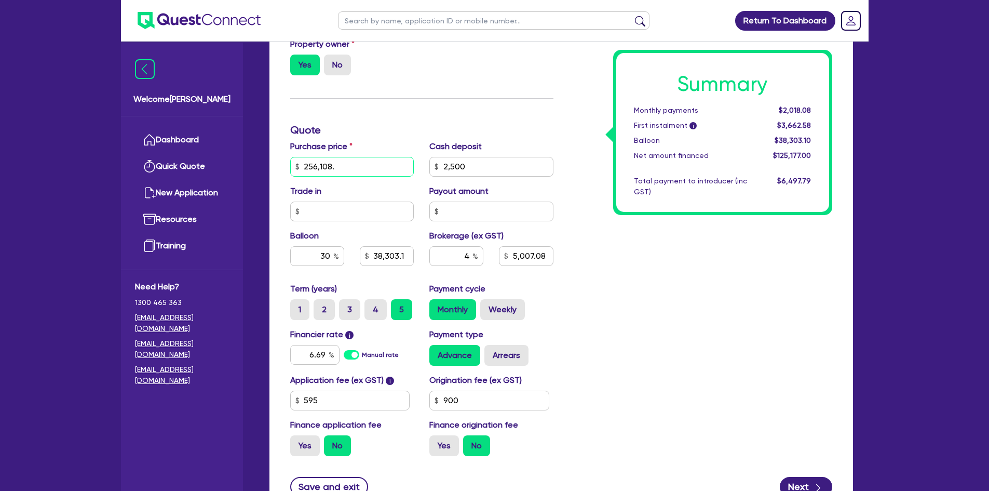
type input "38,303.1"
type input "5,007.08"
type input "256,108.60"
type input "2,500"
type input "38,303.1"
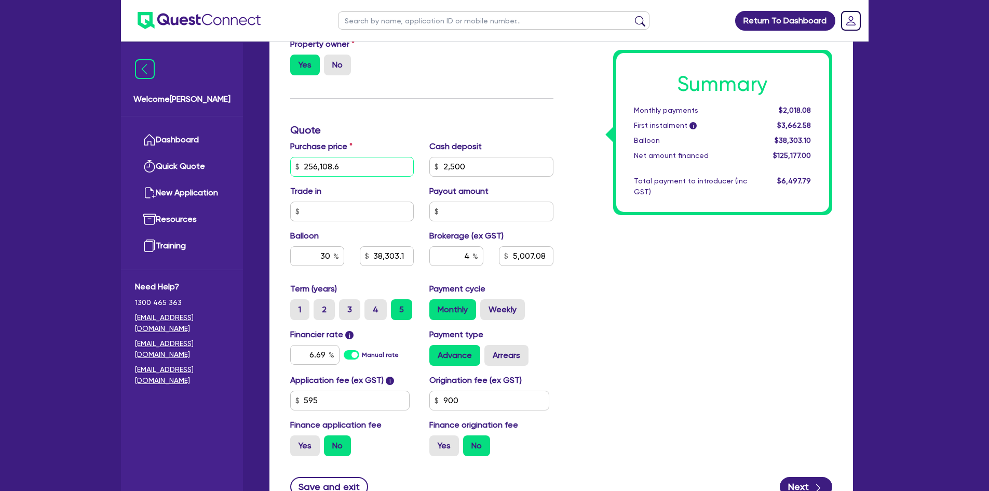
type input "5,007.08"
type input "256,108.60"
type input "2,500"
type input "38,303.1"
type input "5,007.08"
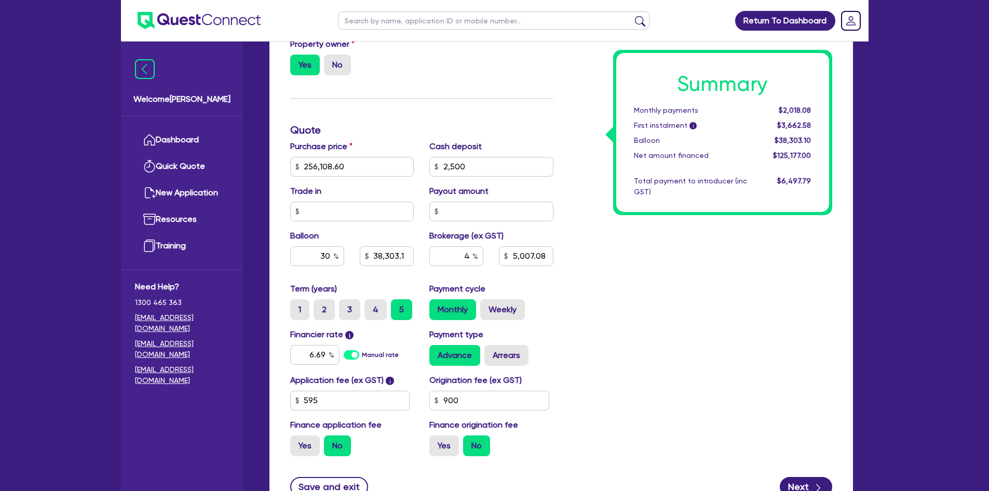
click at [599, 299] on div "Summary Monthly payments $2,018.08 First instalment i $3,662.58 Balloon $38,303…" at bounding box center [700, 130] width 279 height 668
type input "2,500"
type input "76,832.58"
type input "10,144.34"
click at [328, 252] on input "30" at bounding box center [317, 256] width 54 height 20
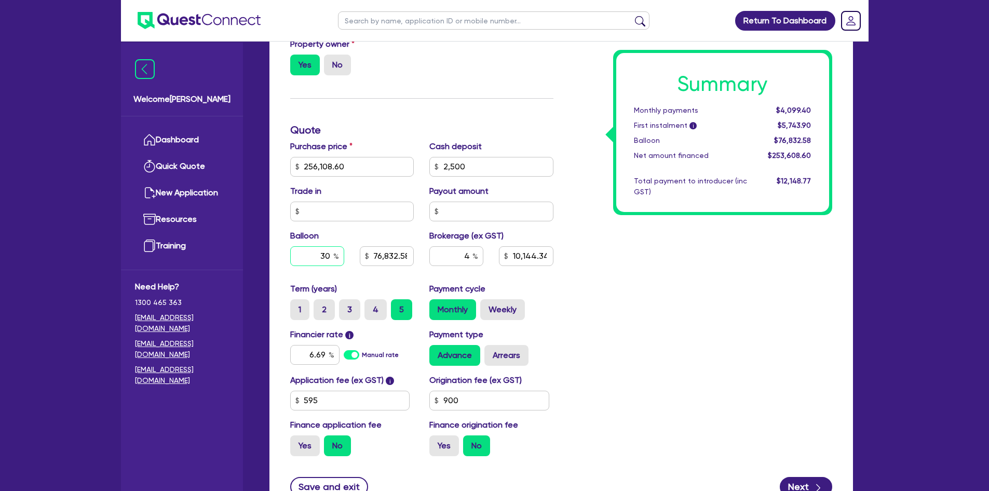
click at [327, 252] on input "30" at bounding box center [317, 256] width 54 height 20
type input "2,500"
type input "3"
type input "76,832.58"
type input "10,144.34"
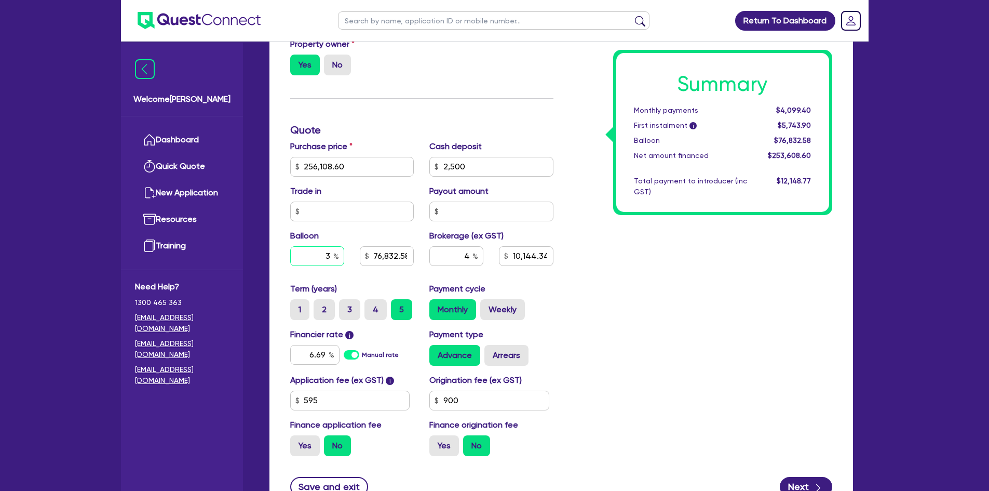
type input "2,500"
type input "76,832.58"
type input "10,144.34"
type input "2,500"
type input "76,832.58"
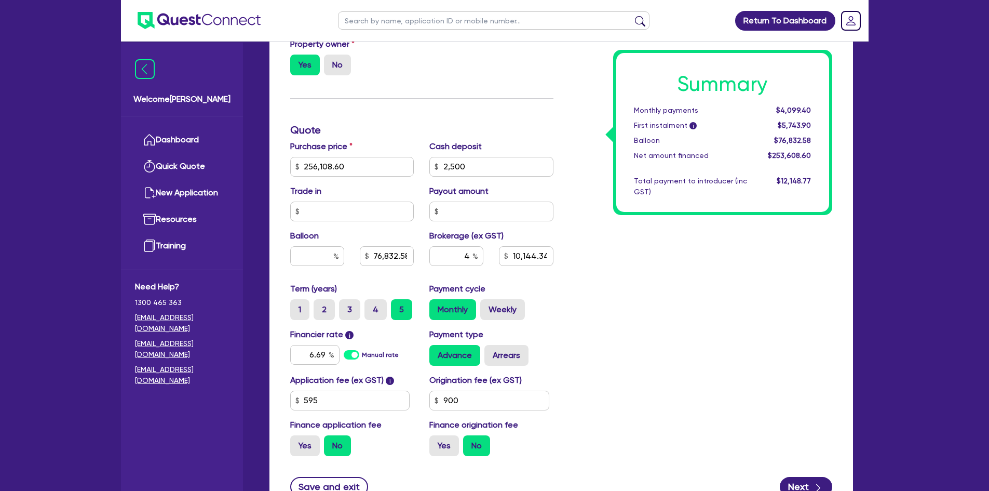
type input "10,144.34"
click at [681, 342] on div "Summary Monthly payments $4,099.40 First instalment i $5,743.90 Balloon $76,832…" at bounding box center [700, 130] width 279 height 668
type input "2,500"
type input "10,144.34"
click at [503, 314] on label "Weekly" at bounding box center [502, 309] width 45 height 21
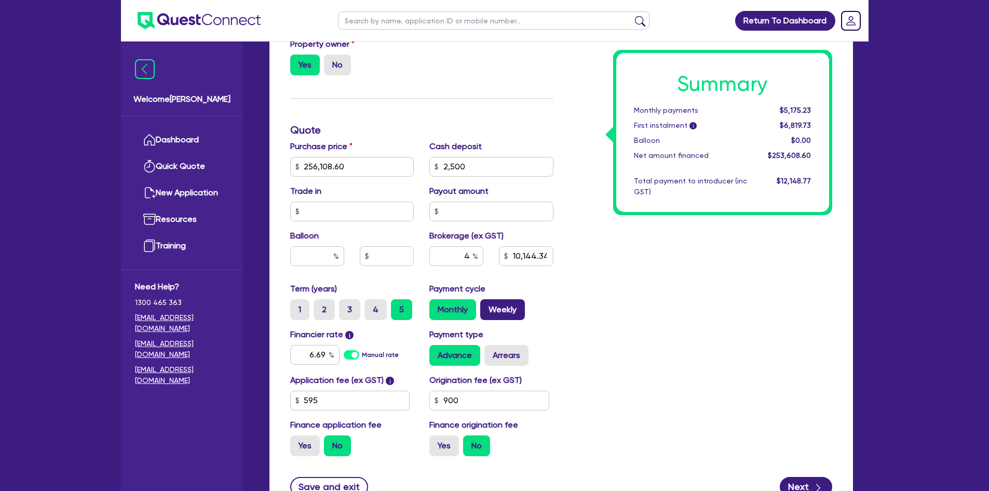
click at [487, 306] on input "Weekly" at bounding box center [483, 302] width 7 height 7
radio input "true"
type input "2,500"
type input "10,144.34"
type input "2,500"
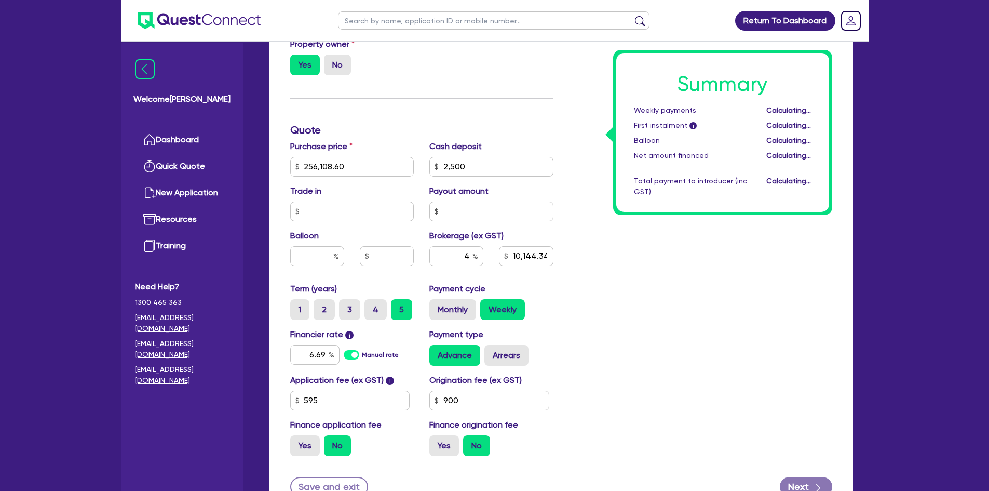
type input "10,144.34"
click at [440, 310] on label "Monthly" at bounding box center [453, 309] width 47 height 21
click at [436, 306] on input "Monthly" at bounding box center [433, 302] width 7 height 7
radio input "true"
type input "2,500"
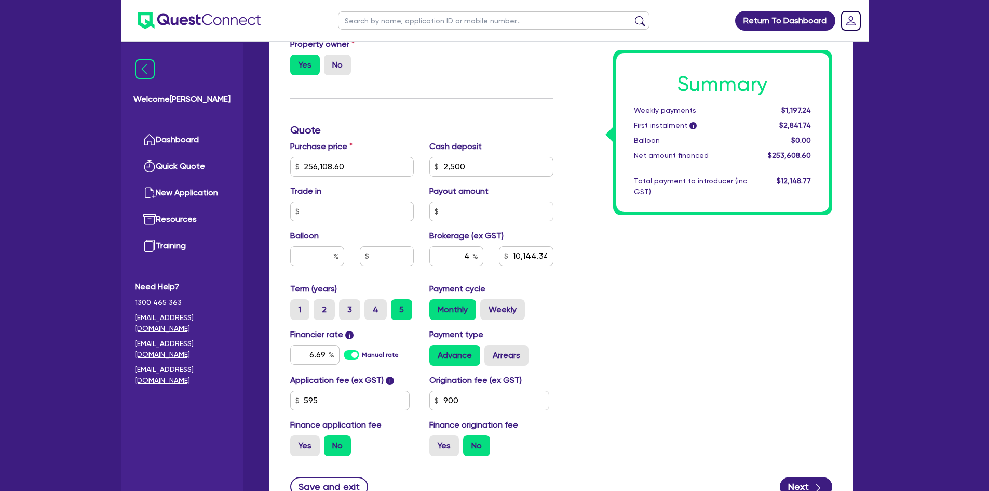
type input "10,144.34"
type input "2,500"
type input "10,144.34"
click at [322, 258] on input "text" at bounding box center [317, 256] width 54 height 20
type input "2,500"
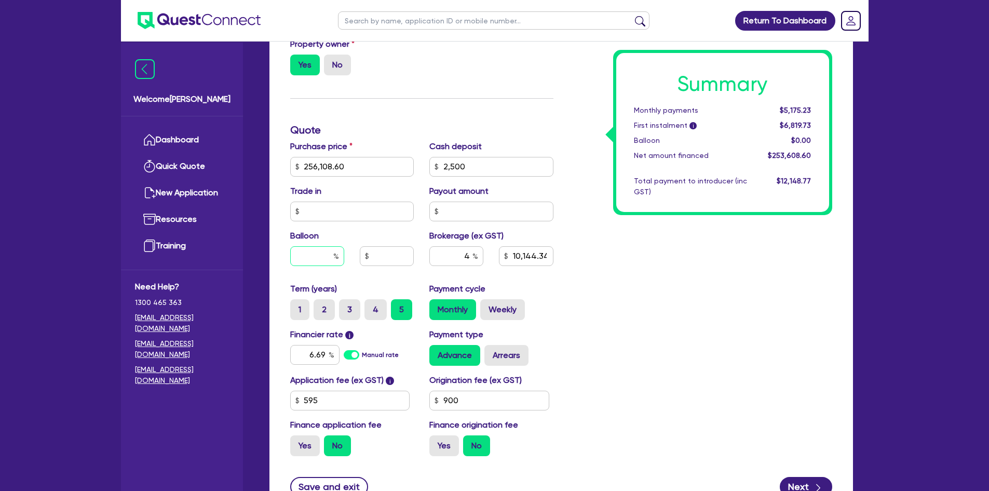
type input "3"
type input "10,144.34"
type input "2,500"
type input "30"
type input "10,144.34"
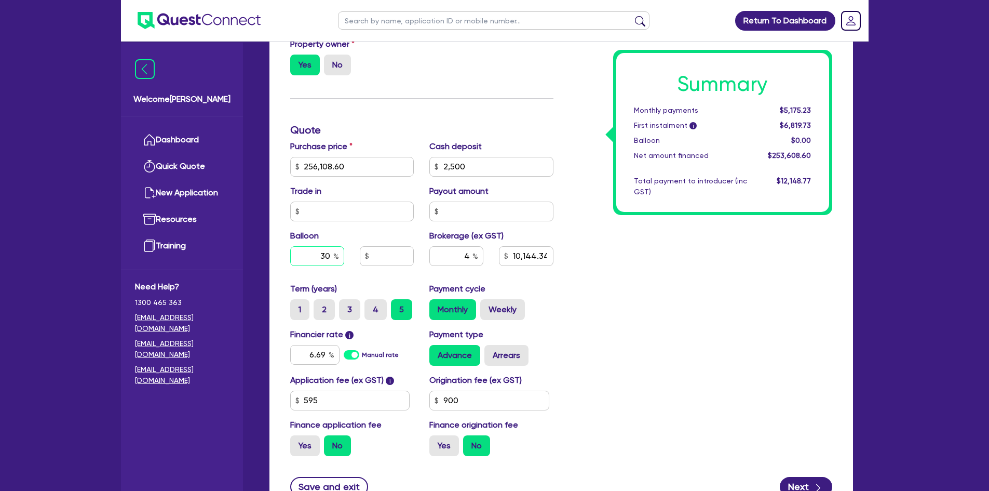
type input "30"
type input "2,500"
type input "10,144.34"
click at [597, 339] on div "Summary Monthly payments $5,175.23 First instalment i $6,819.73 Balloon $0.00 N…" at bounding box center [700, 130] width 279 height 668
type input "2,500"
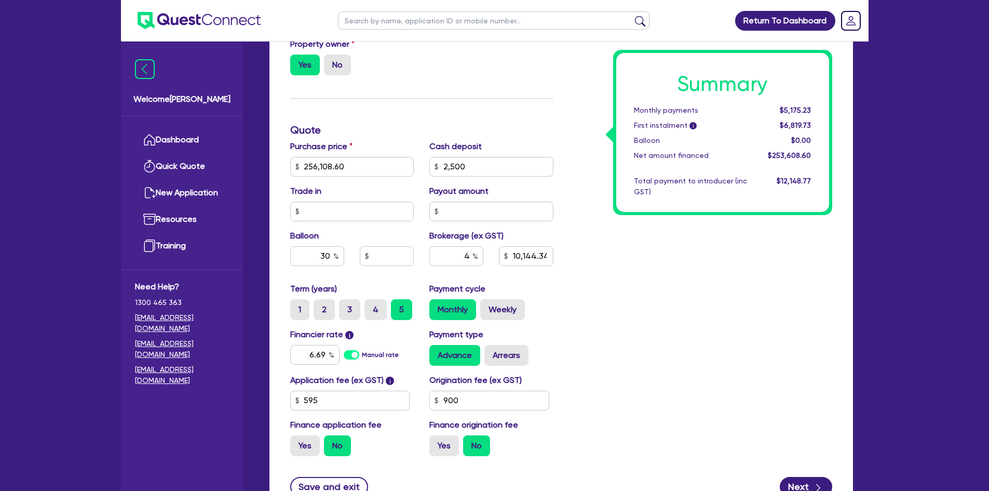
type input "76,832.58"
type input "10,144.34"
click at [595, 315] on div "Summary Monthly payments $4,099.40 First instalment i $5,743.90 Balloon $76,832…" at bounding box center [700, 130] width 279 height 668
click at [510, 316] on label "Weekly" at bounding box center [502, 309] width 45 height 21
click at [487, 306] on input "Weekly" at bounding box center [483, 302] width 7 height 7
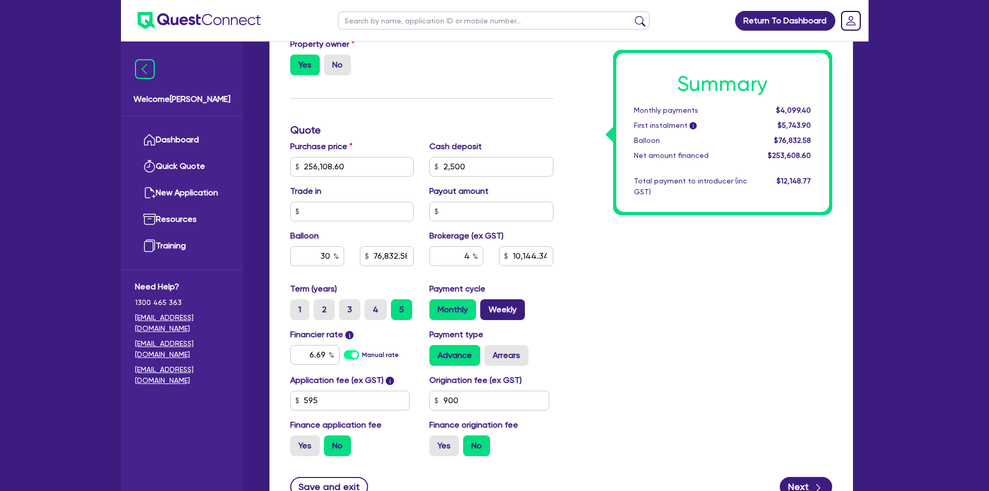
radio input "true"
type input "2,500"
type input "76,832.58"
type input "10,144.34"
type input "2,500"
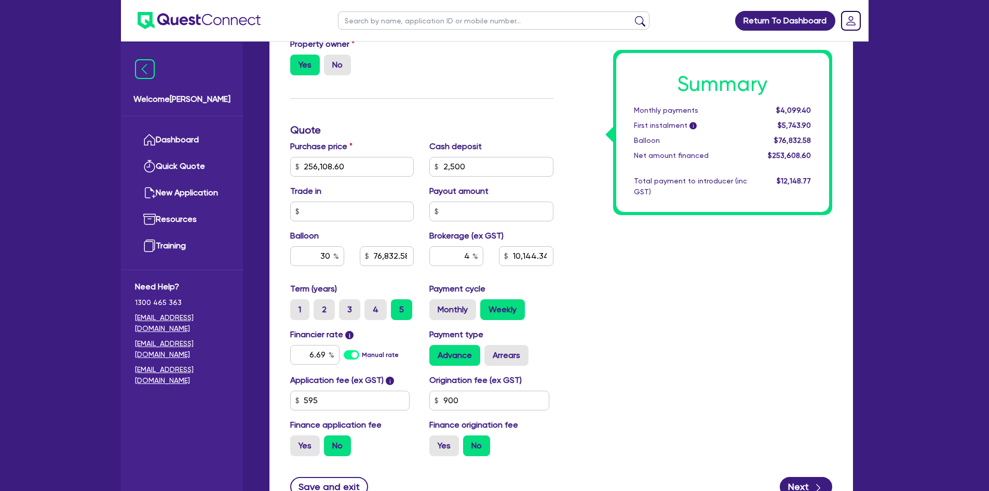
type input "76,832.58"
type input "10,144.34"
click at [444, 313] on label "Monthly" at bounding box center [453, 309] width 47 height 21
click at [436, 306] on input "Monthly" at bounding box center [433, 302] width 7 height 7
radio input "true"
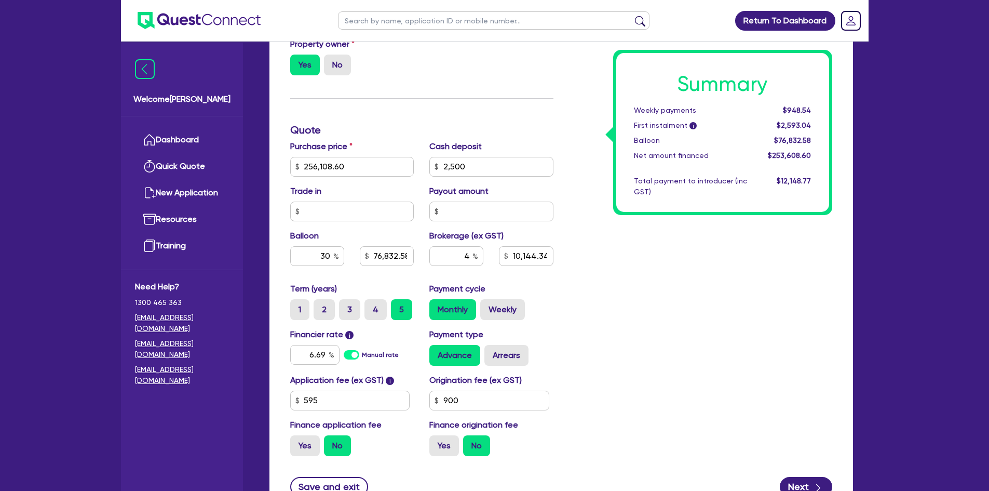
type input "2,500"
type input "76,832.58"
type input "10,144.34"
type input "2,500"
type input "76,832.58"
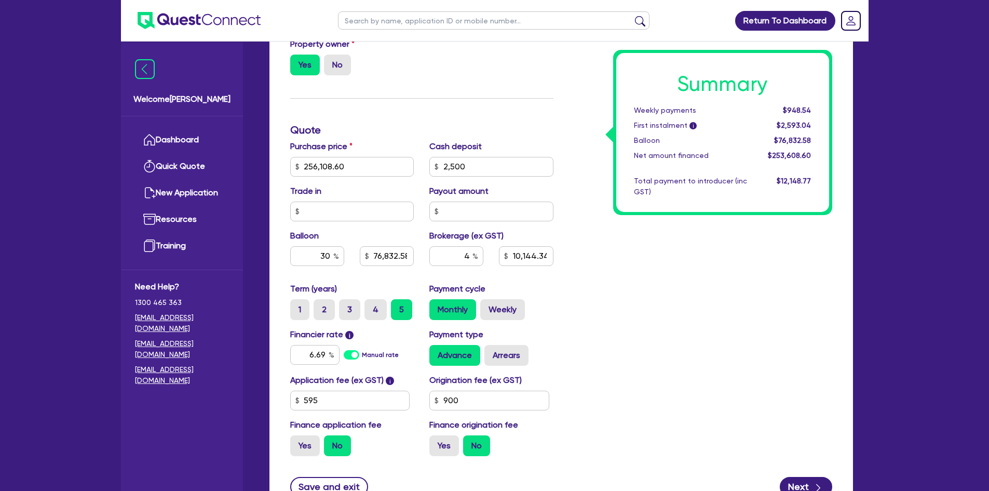
type input "10,144.34"
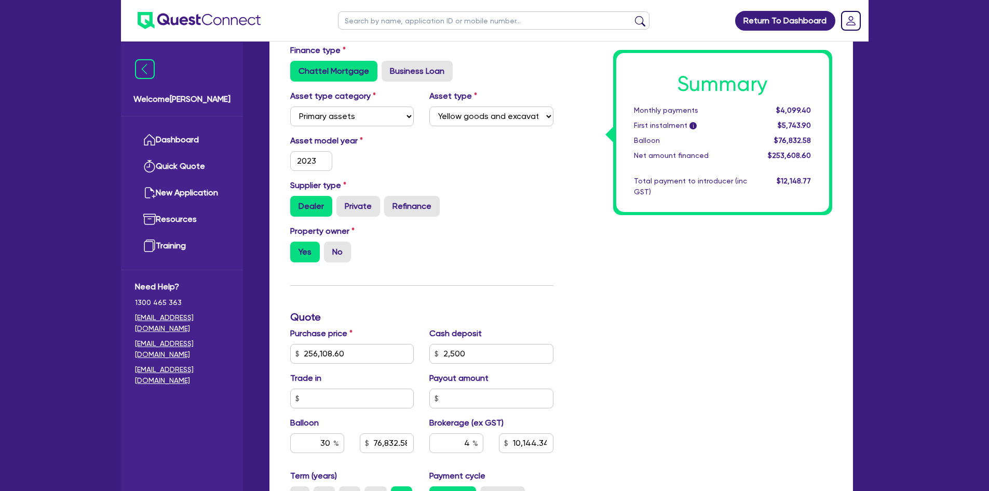
scroll to position [260, 0]
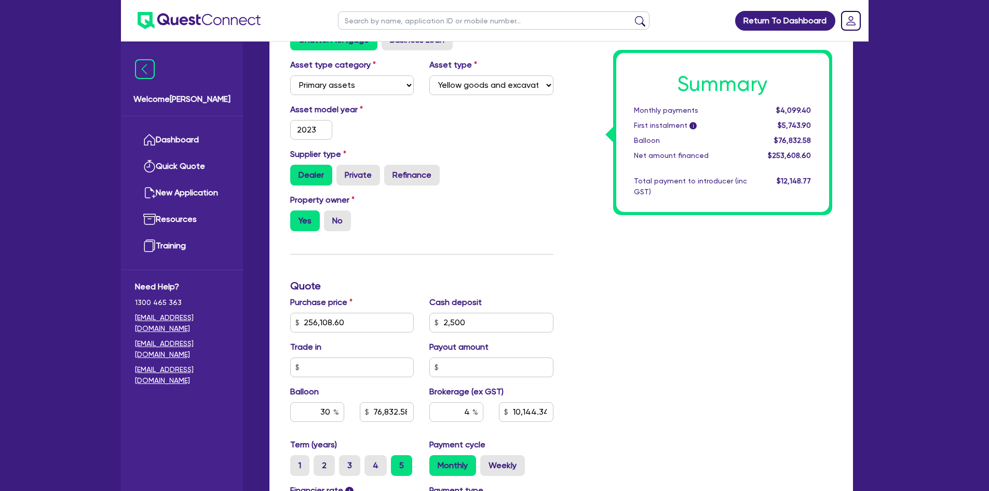
click at [472, 159] on div "Supplier type Dealer Private Refinance" at bounding box center [422, 166] width 279 height 37
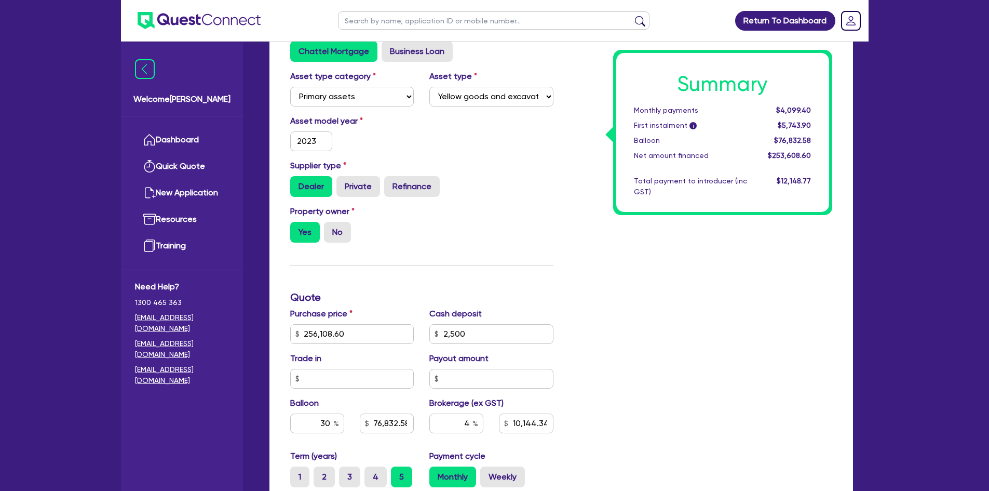
scroll to position [246, 0]
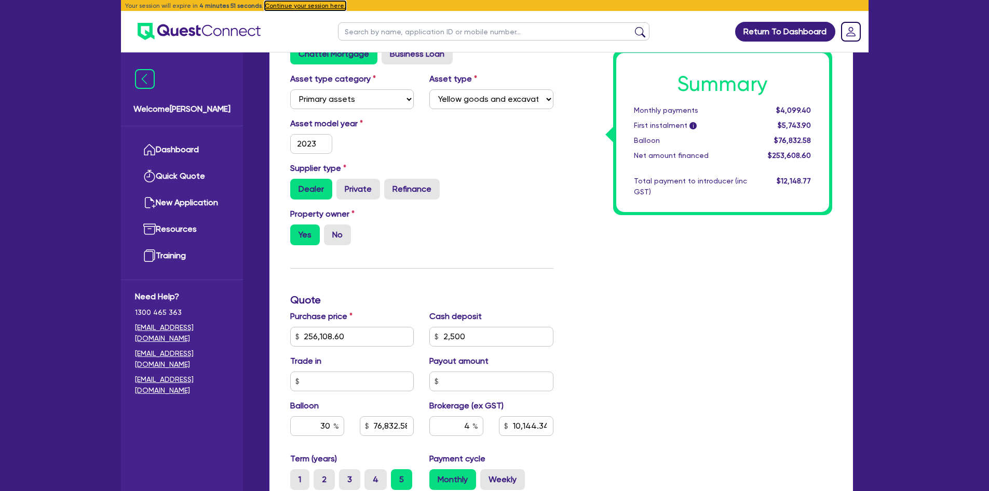
click at [304, 4] on button "Continue your session here." at bounding box center [305, 5] width 81 height 9
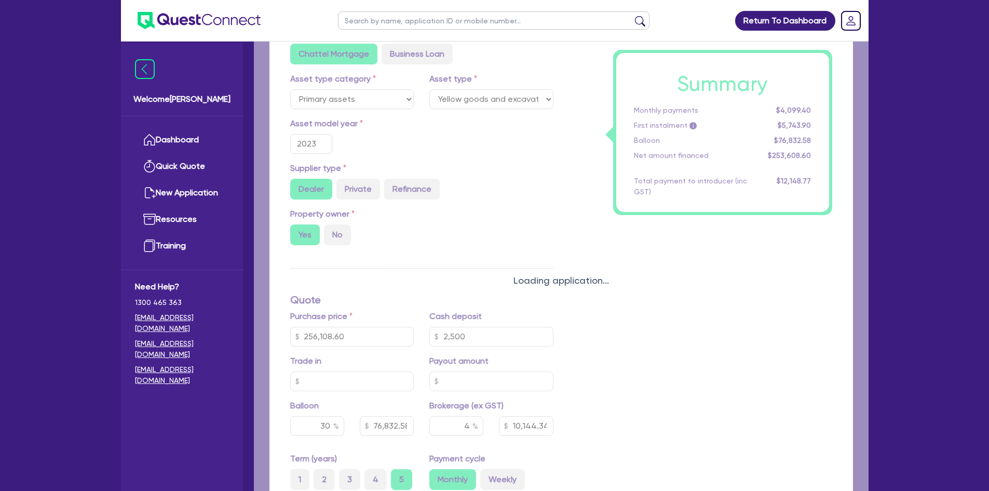
type input "127,677"
type input "2,500"
type input "5,007.08"
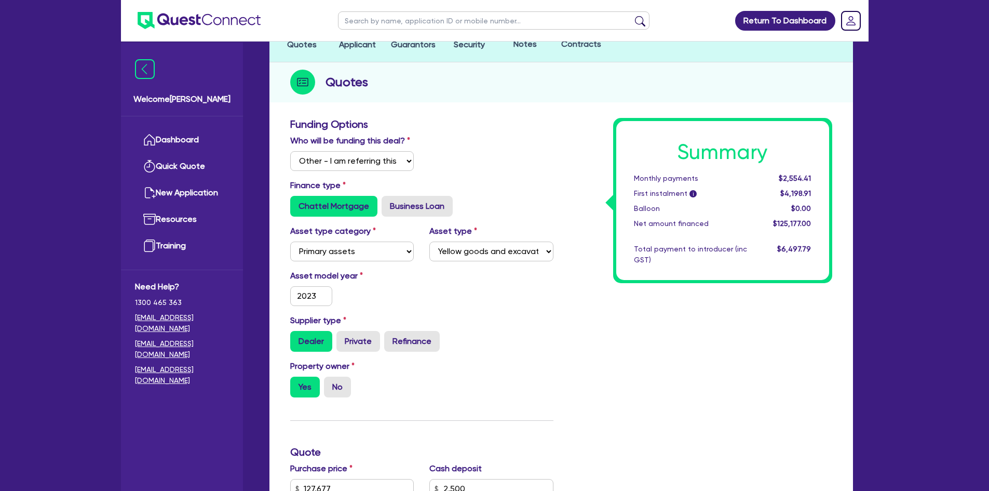
scroll to position [0, 0]
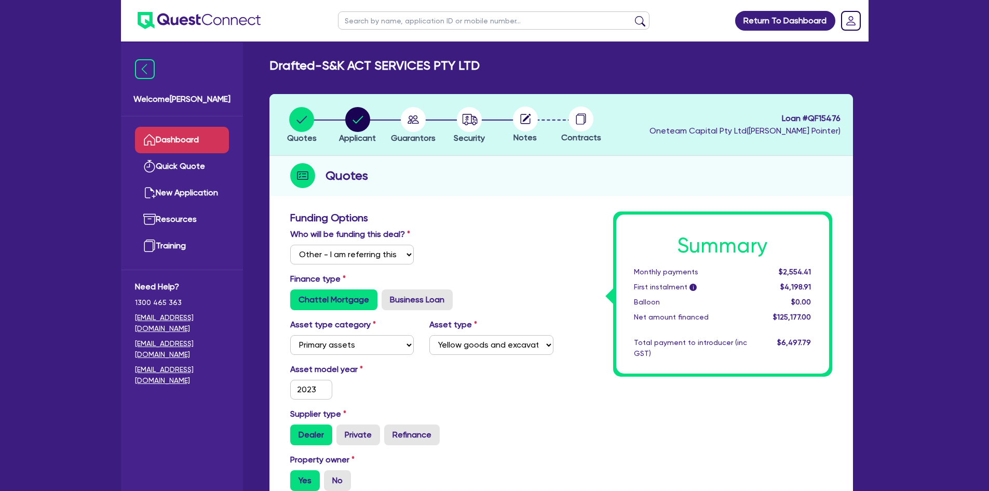
click at [183, 139] on link "Dashboard" at bounding box center [182, 140] width 94 height 26
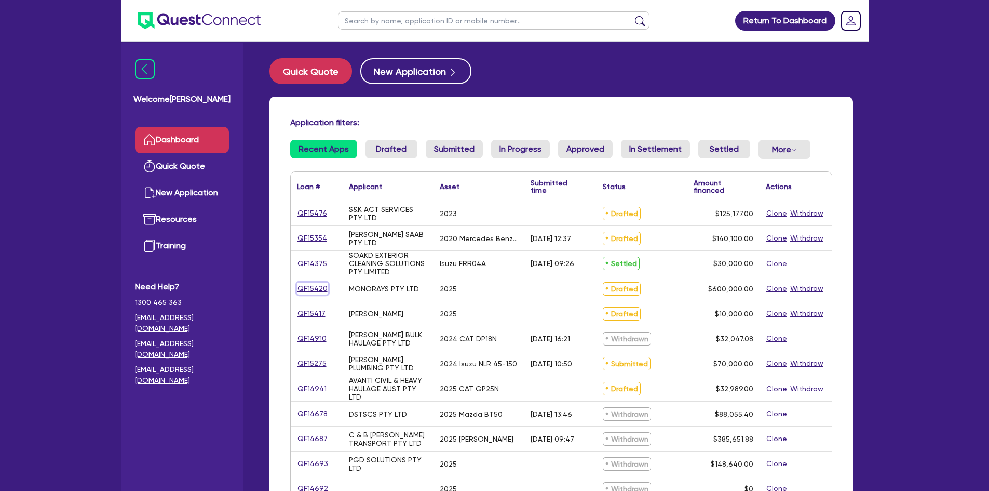
click at [315, 288] on link "QF15420" at bounding box center [312, 289] width 31 height 12
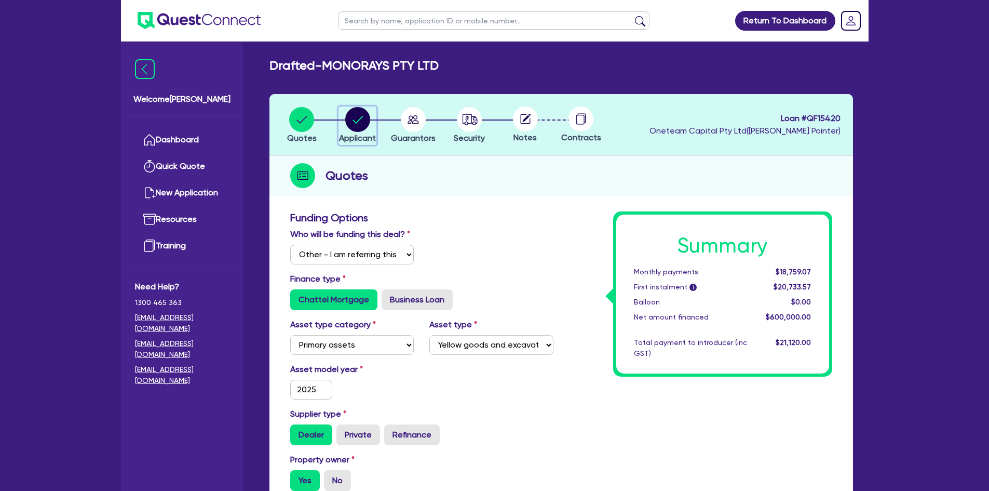
click at [350, 124] on circle "button" at bounding box center [357, 119] width 25 height 25
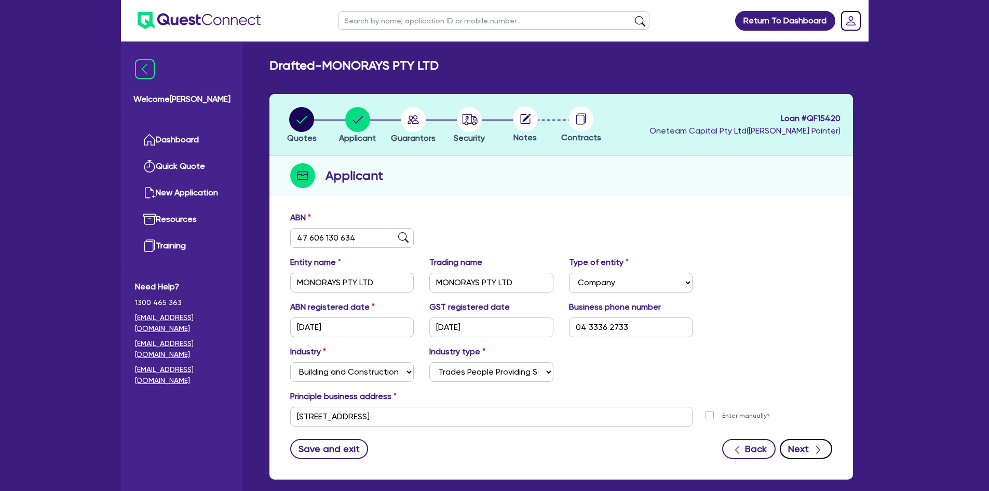
click at [802, 458] on button "Next" at bounding box center [806, 449] width 52 height 20
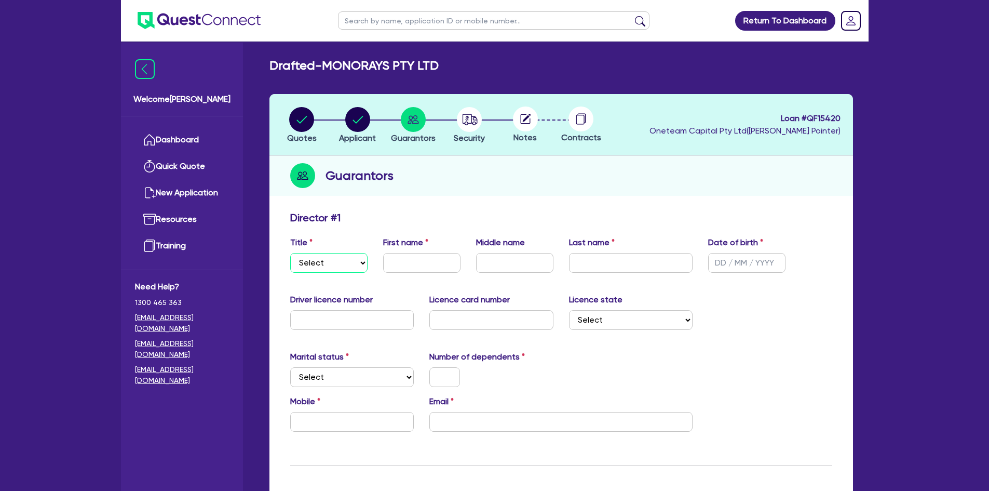
click at [311, 262] on select "Select Mr Mrs Ms Miss Dr" at bounding box center [328, 263] width 77 height 20
click at [290, 253] on select "Select Mr Mrs Ms Miss Dr" at bounding box center [328, 263] width 77 height 20
click at [394, 262] on input "text" at bounding box center [421, 263] width 77 height 20
click at [723, 263] on input "text" at bounding box center [746, 263] width 77 height 20
click at [356, 322] on input "text" at bounding box center [352, 320] width 124 height 20
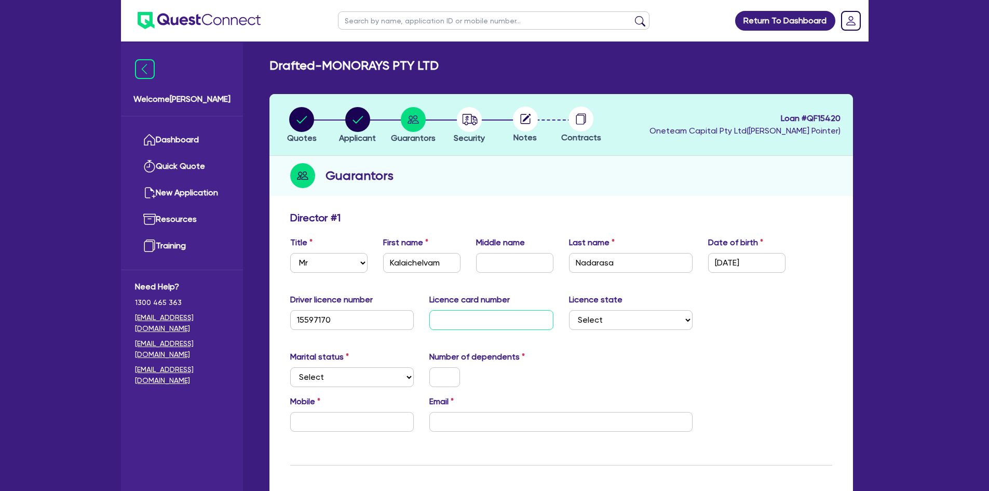
click at [494, 313] on input "text" at bounding box center [492, 320] width 124 height 20
click at [644, 313] on select "Select NSW VIC QLD TAS ACT SA NT WA" at bounding box center [631, 320] width 124 height 20
click at [569, 310] on select "Select NSW VIC QLD TAS ACT SA NT WA" at bounding box center [631, 320] width 124 height 20
click at [355, 374] on select "Select Single Married De Facto / Partner" at bounding box center [352, 377] width 124 height 20
click at [290, 367] on select "Select Single Married De Facto / Partner" at bounding box center [352, 377] width 124 height 20
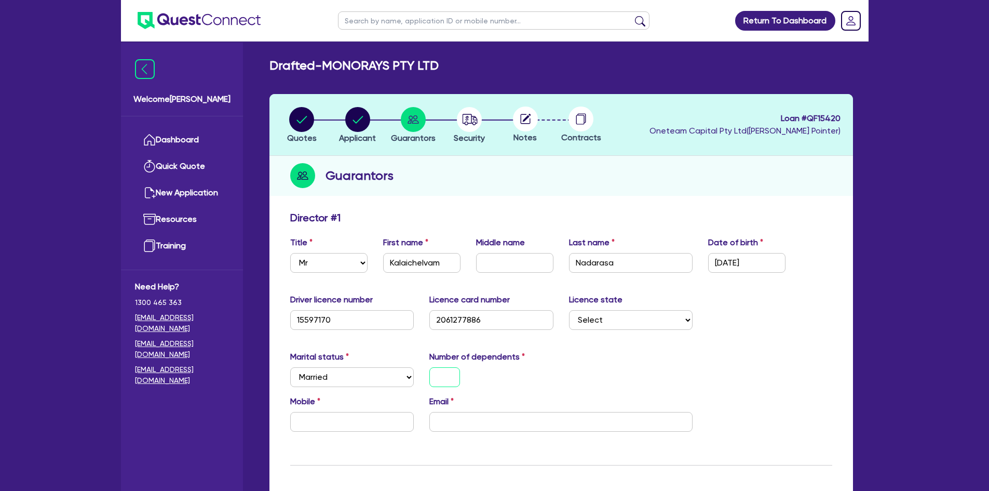
click at [457, 380] on input "text" at bounding box center [445, 377] width 31 height 20
click at [304, 429] on input "text" at bounding box center [352, 422] width 124 height 20
click at [320, 423] on input "text" at bounding box center [352, 422] width 124 height 20
click at [453, 419] on input "email" at bounding box center [561, 422] width 263 height 20
paste input "monorays15@yahoo.com.au"
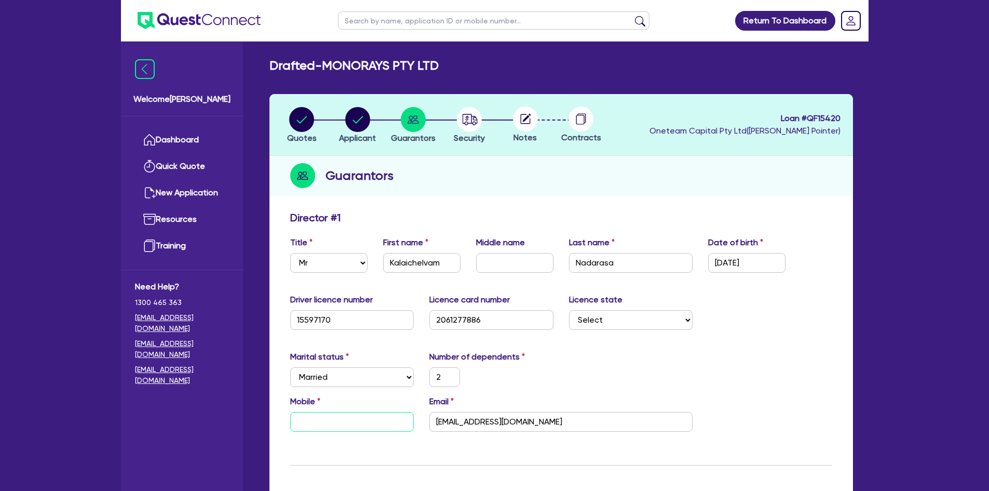
click at [340, 426] on input "text" at bounding box center [352, 422] width 124 height 20
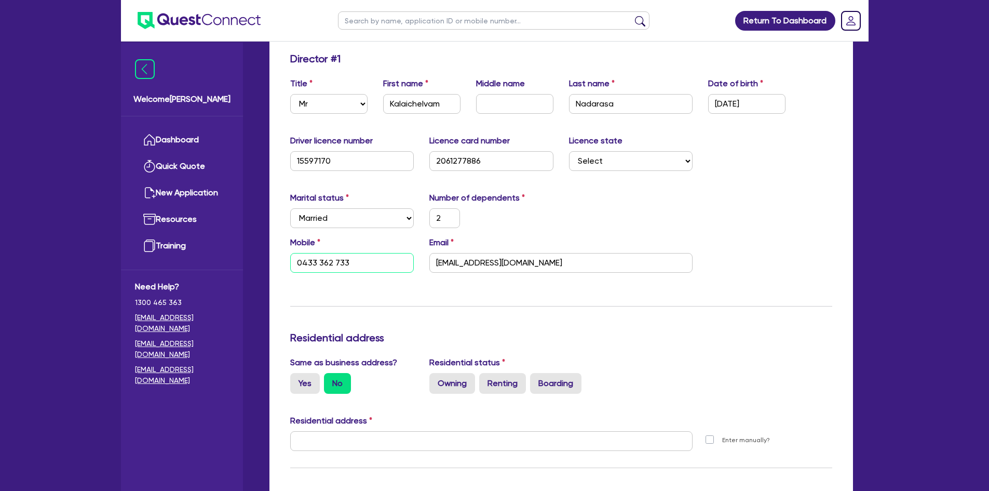
scroll to position [208, 0]
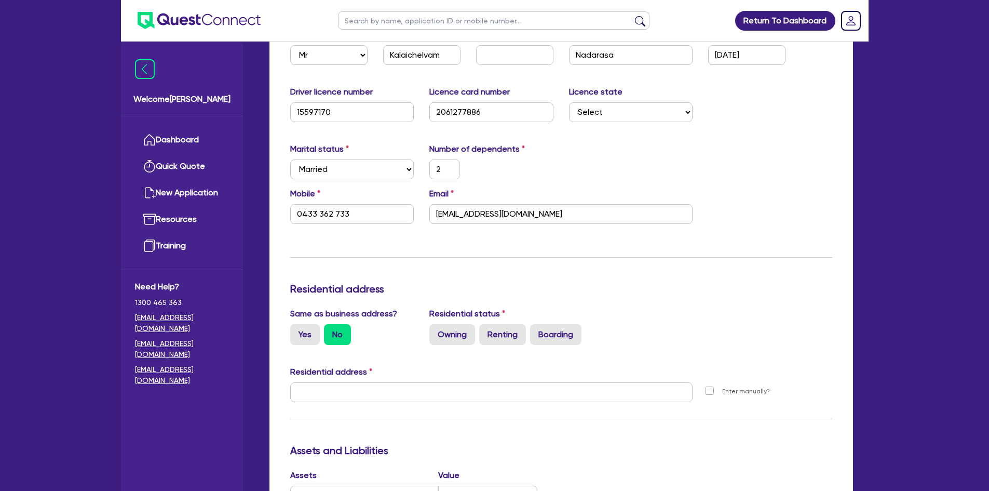
click at [291, 330] on input "Yes" at bounding box center [293, 327] width 7 height 7
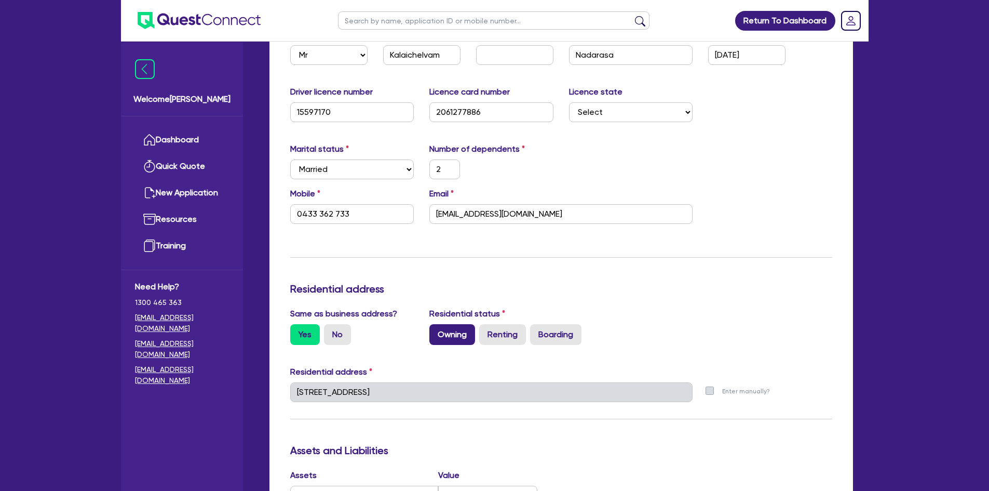
click at [455, 338] on label "Owning" at bounding box center [453, 334] width 46 height 21
click at [436, 331] on input "Owning" at bounding box center [433, 327] width 7 height 7
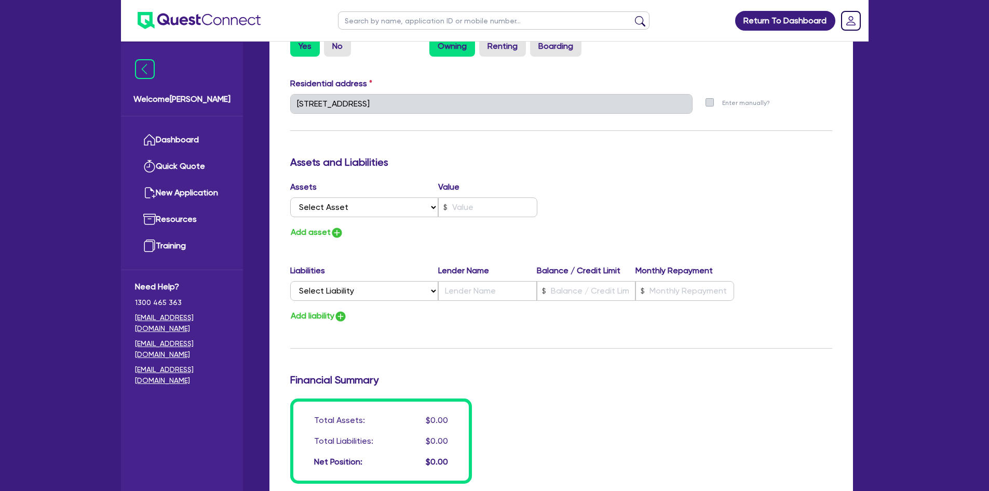
scroll to position [713, 0]
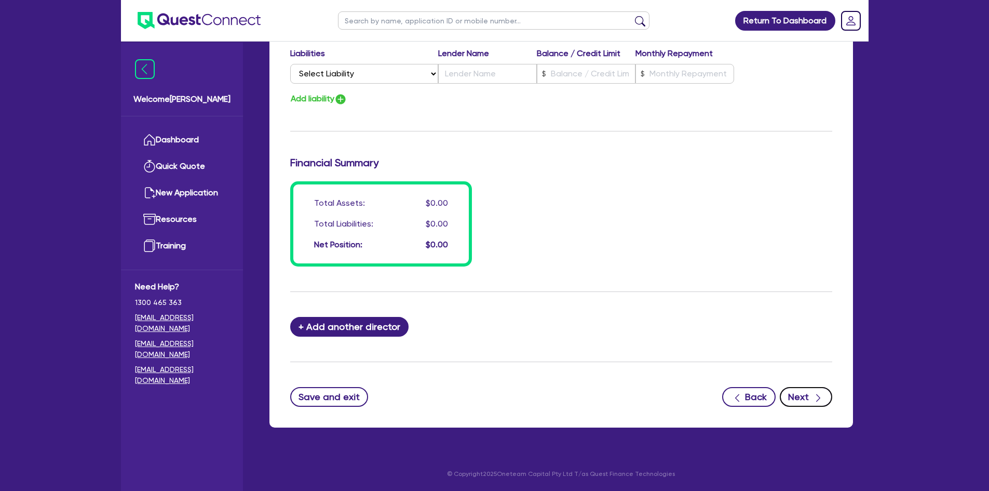
click at [802, 393] on button "Next" at bounding box center [806, 397] width 52 height 20
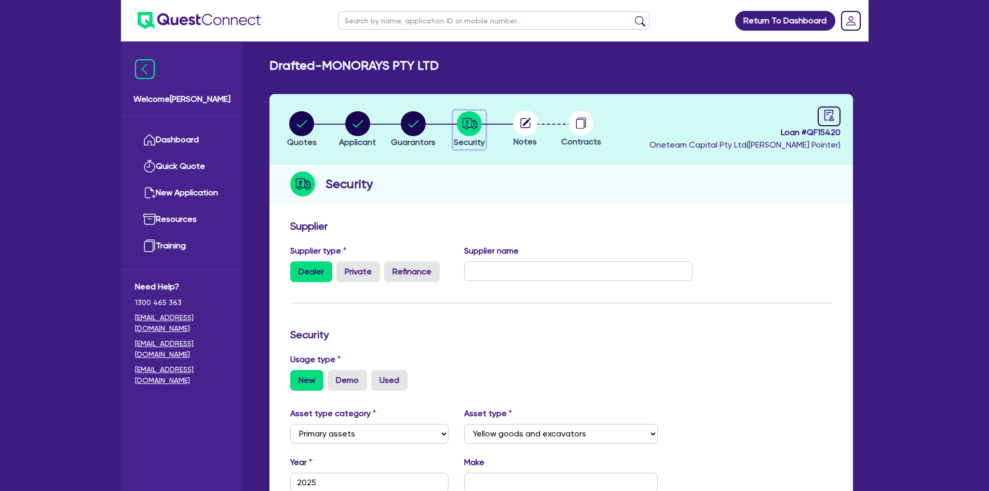
click at [475, 123] on circle "button" at bounding box center [469, 123] width 25 height 25
click at [525, 120] on circle at bounding box center [525, 123] width 25 height 25
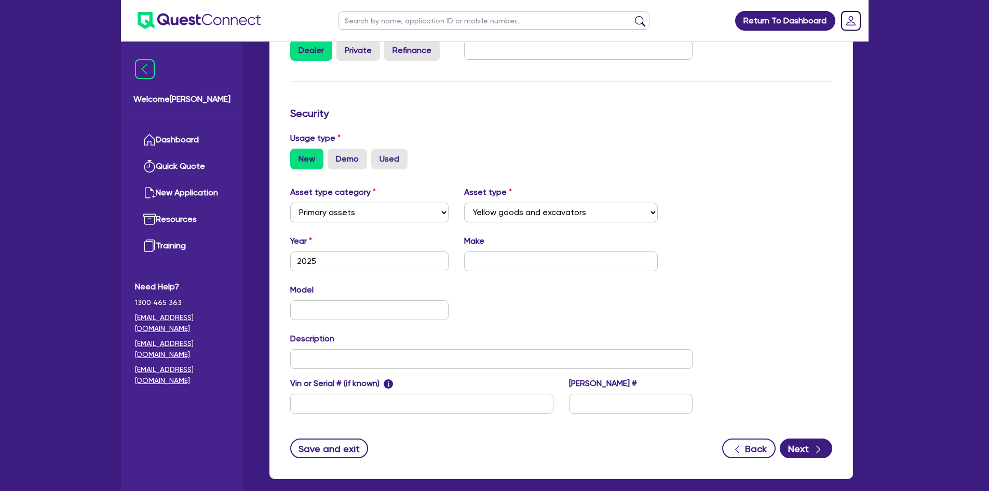
scroll to position [273, 0]
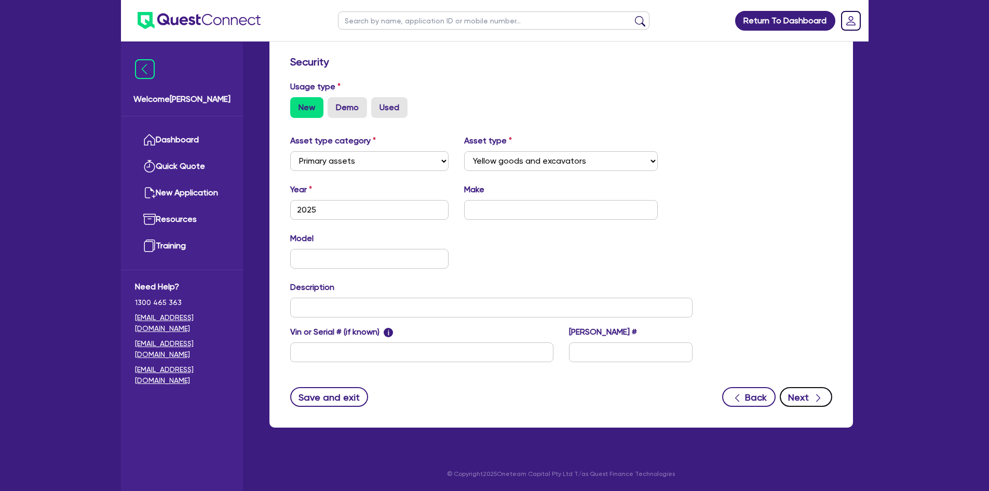
click at [805, 395] on button "Next" at bounding box center [806, 397] width 52 height 20
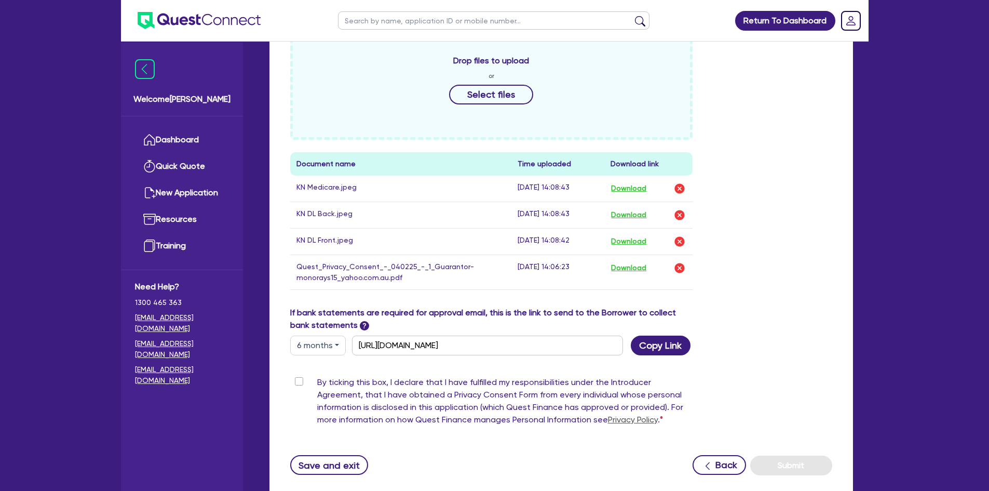
scroll to position [457, 0]
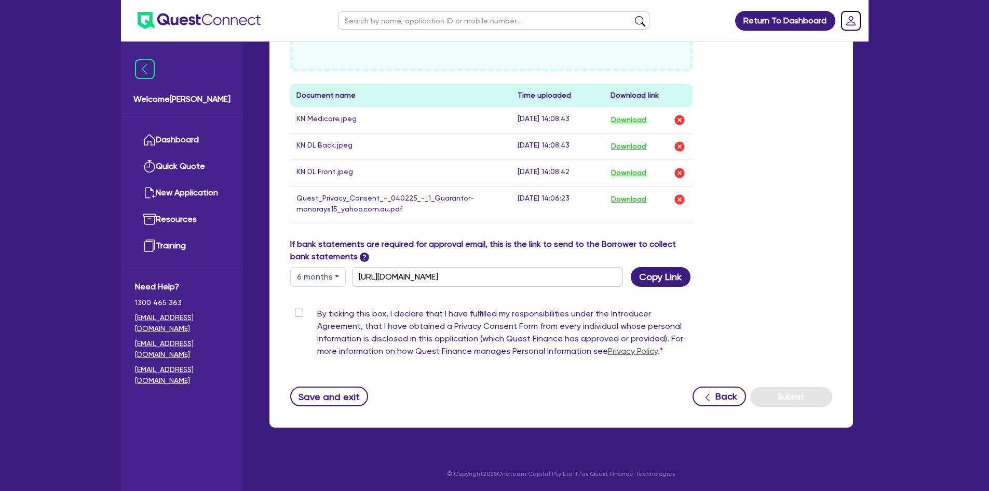
click at [317, 315] on label "By ticking this box, I declare that I have fulfilled my responsibilities under …" at bounding box center [505, 334] width 376 height 54
click at [299, 315] on input "By ticking this box, I declare that I have fulfilled my responsibilities under …" at bounding box center [294, 312] width 8 height 10
click at [811, 402] on button "Submit" at bounding box center [792, 397] width 82 height 20
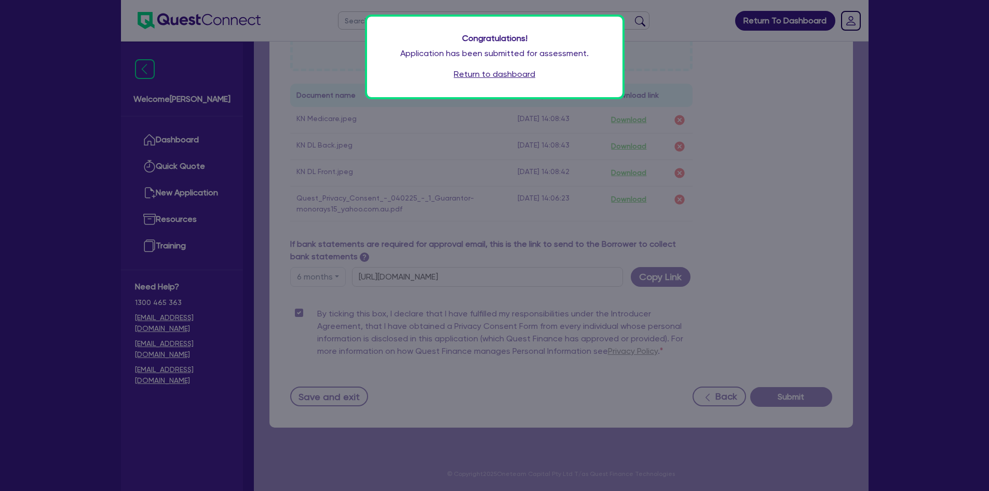
click at [505, 76] on link "Return to dashboard" at bounding box center [495, 74] width 82 height 12
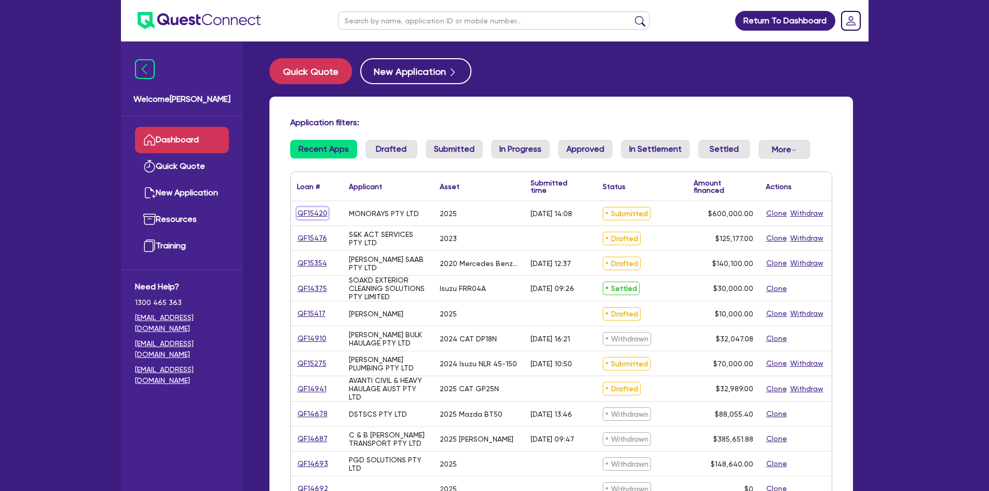
click at [302, 212] on link "QF15420" at bounding box center [312, 213] width 31 height 12
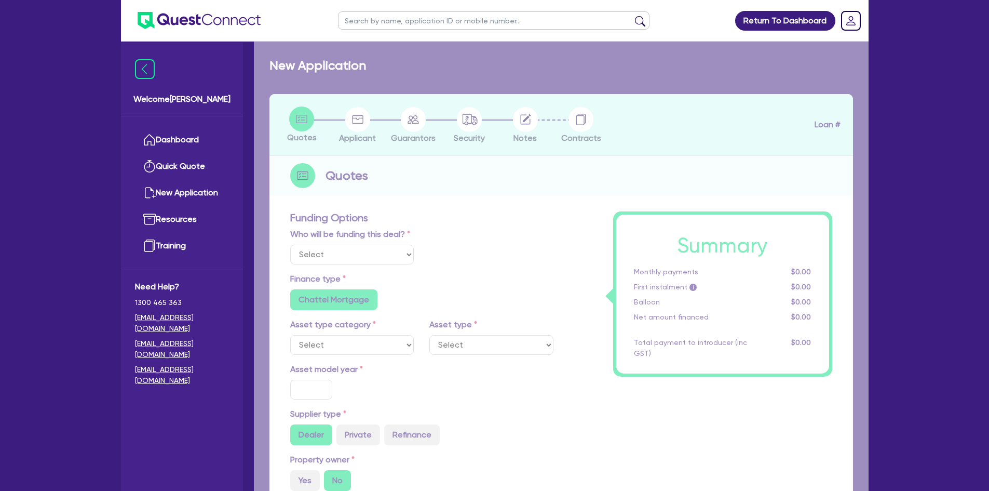
select select "Other"
select select "PRIMARY_ASSETS"
type input "2025"
radio input "true"
type input "674,740"
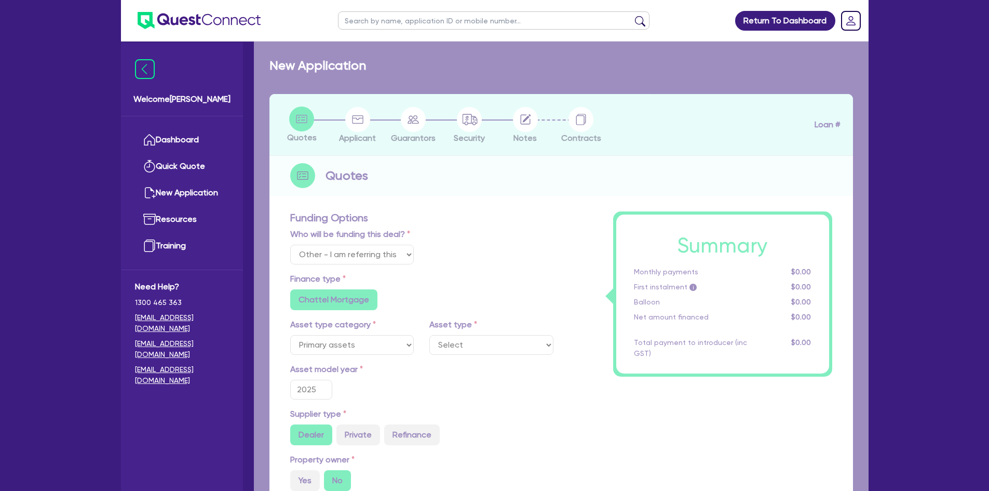
type input "74,740"
type input "3"
type input "18,000"
radio input "true"
type input "5.99"
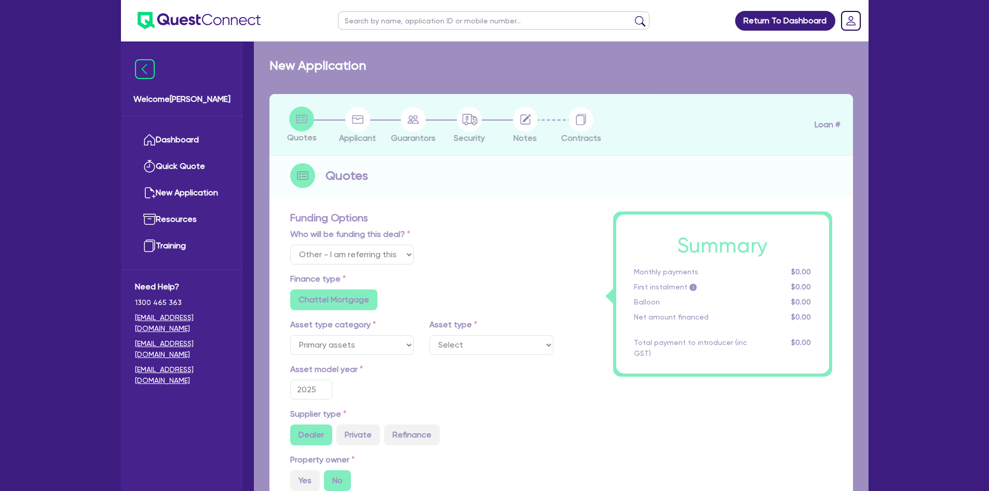
type input "1,200"
radio input "false"
select select "YELLOW_GOODS_AND_EXCAVATORS"
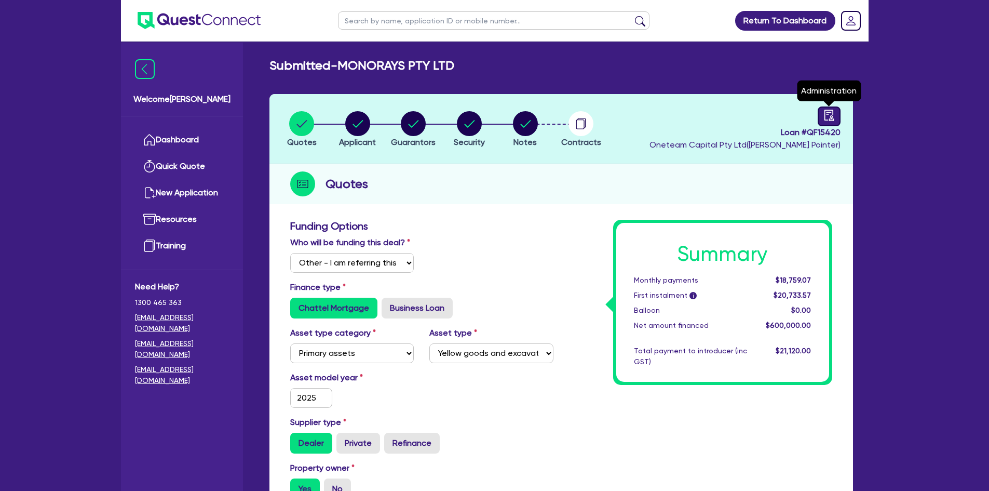
click at [832, 115] on icon "audit" at bounding box center [829, 115] width 11 height 11
select select "SUBMITTED_NEW"
select select "Other"
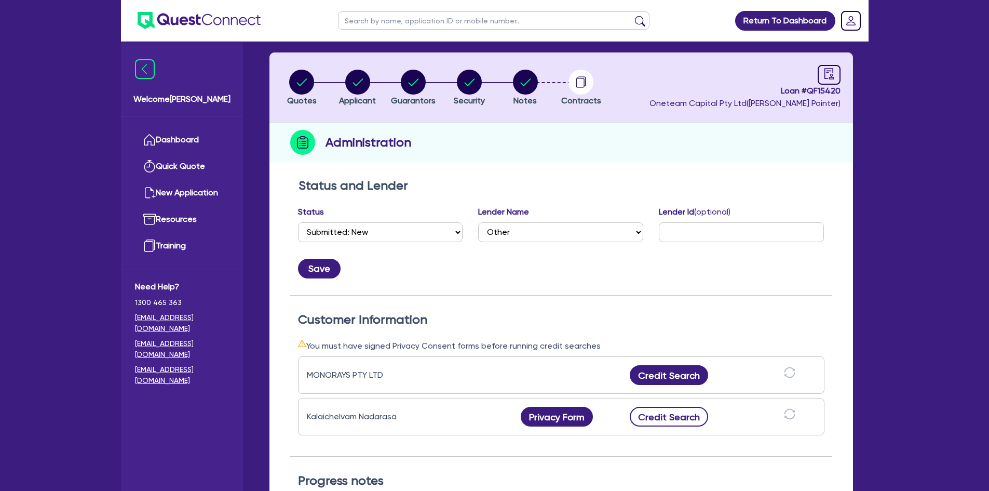
scroll to position [156, 0]
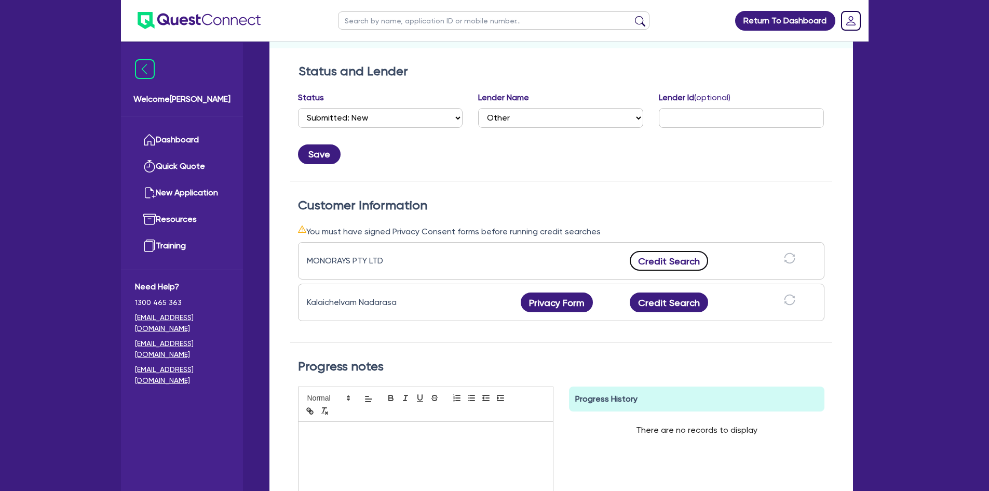
click at [662, 265] on button "Credit Search" at bounding box center [669, 261] width 79 height 20
click at [673, 310] on button "Credit Search" at bounding box center [669, 302] width 79 height 20
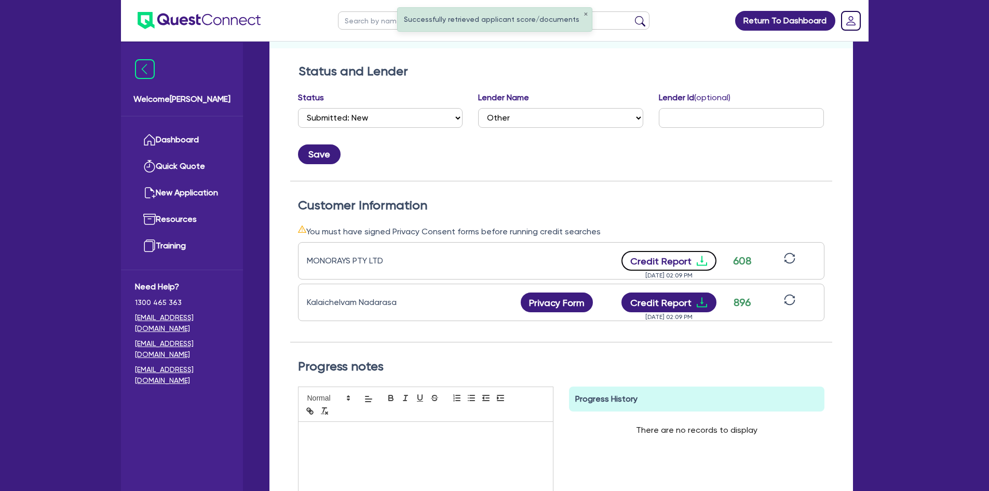
click at [679, 258] on button "Credit Report" at bounding box center [669, 261] width 95 height 20
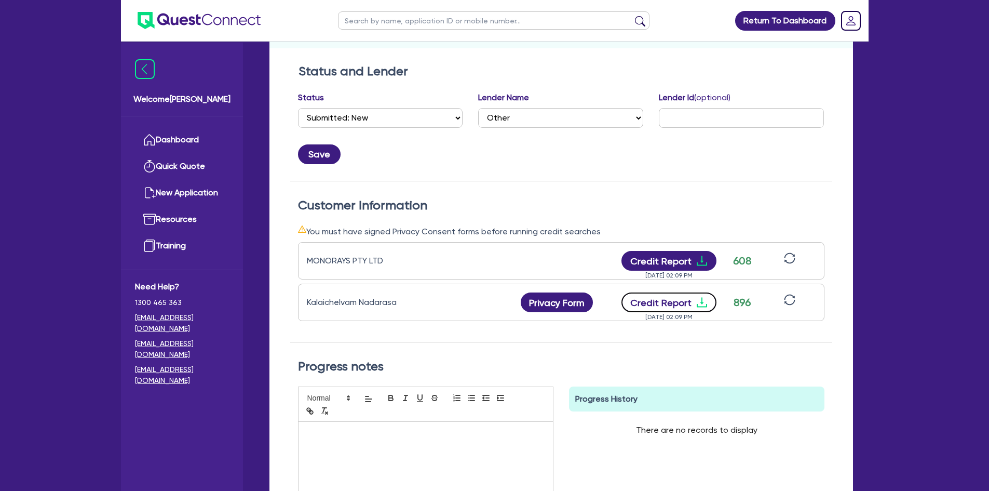
click at [665, 306] on button "Credit Report" at bounding box center [669, 302] width 95 height 20
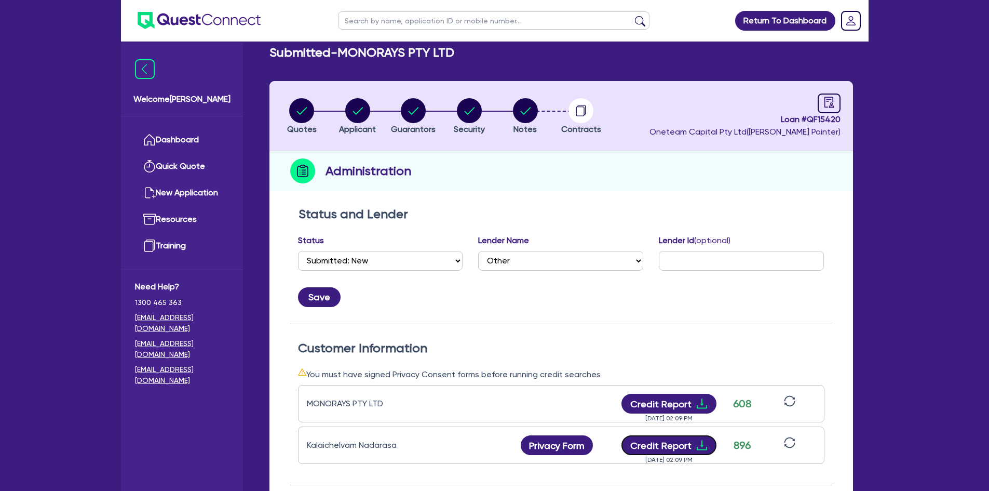
scroll to position [0, 0]
